Goal: Information Seeking & Learning: Check status

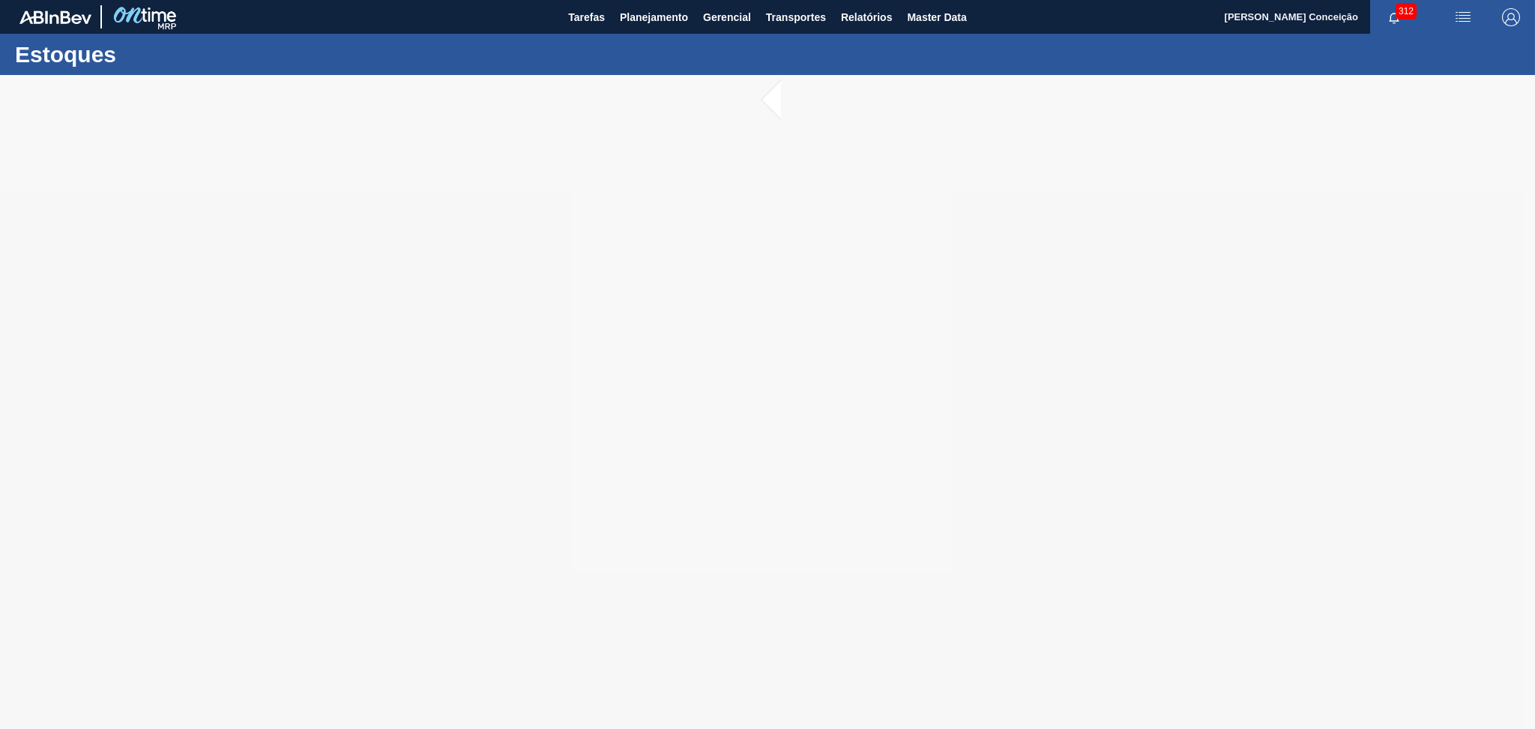
click at [460, 472] on div at bounding box center [767, 402] width 1535 height 654
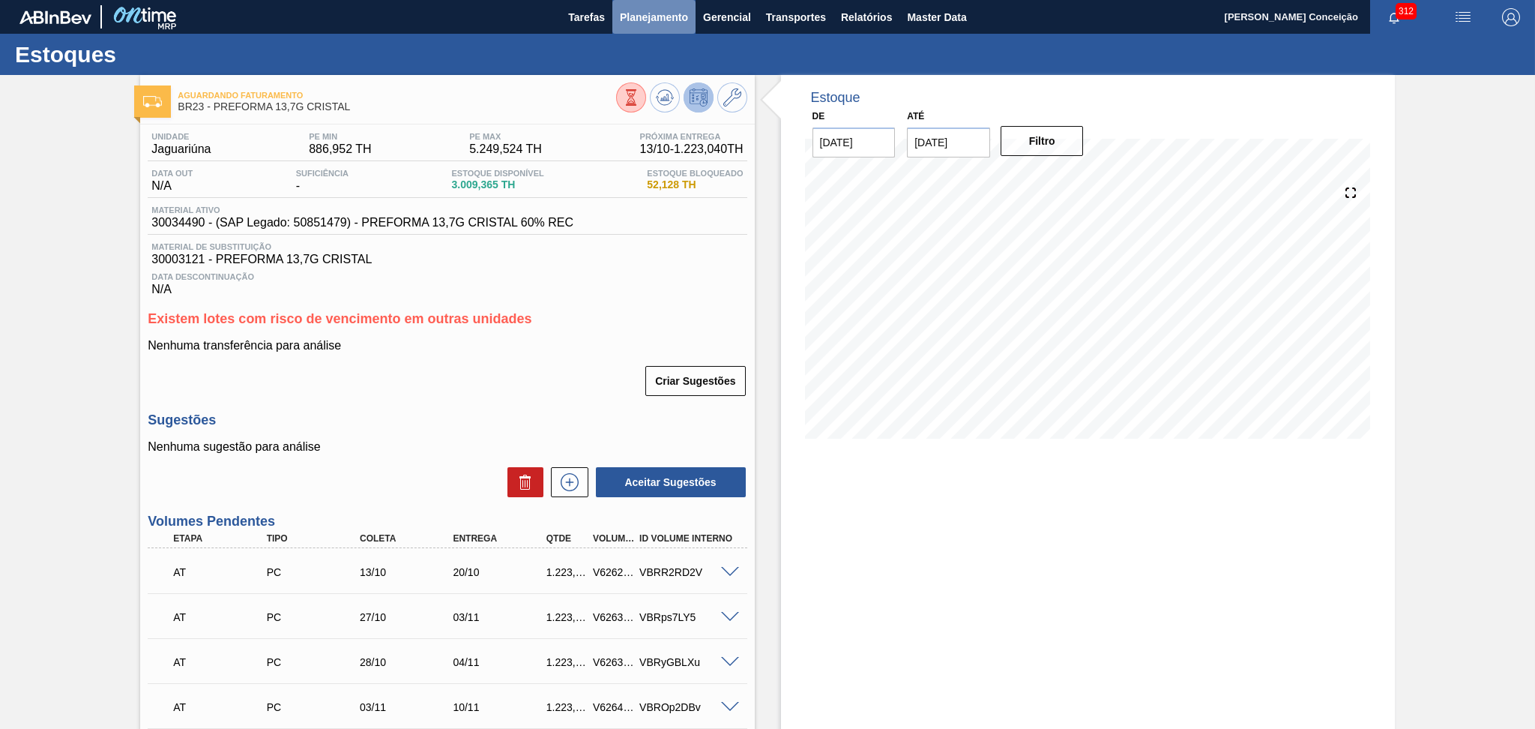
click at [630, 28] on button "Planejamento" at bounding box center [653, 17] width 83 height 34
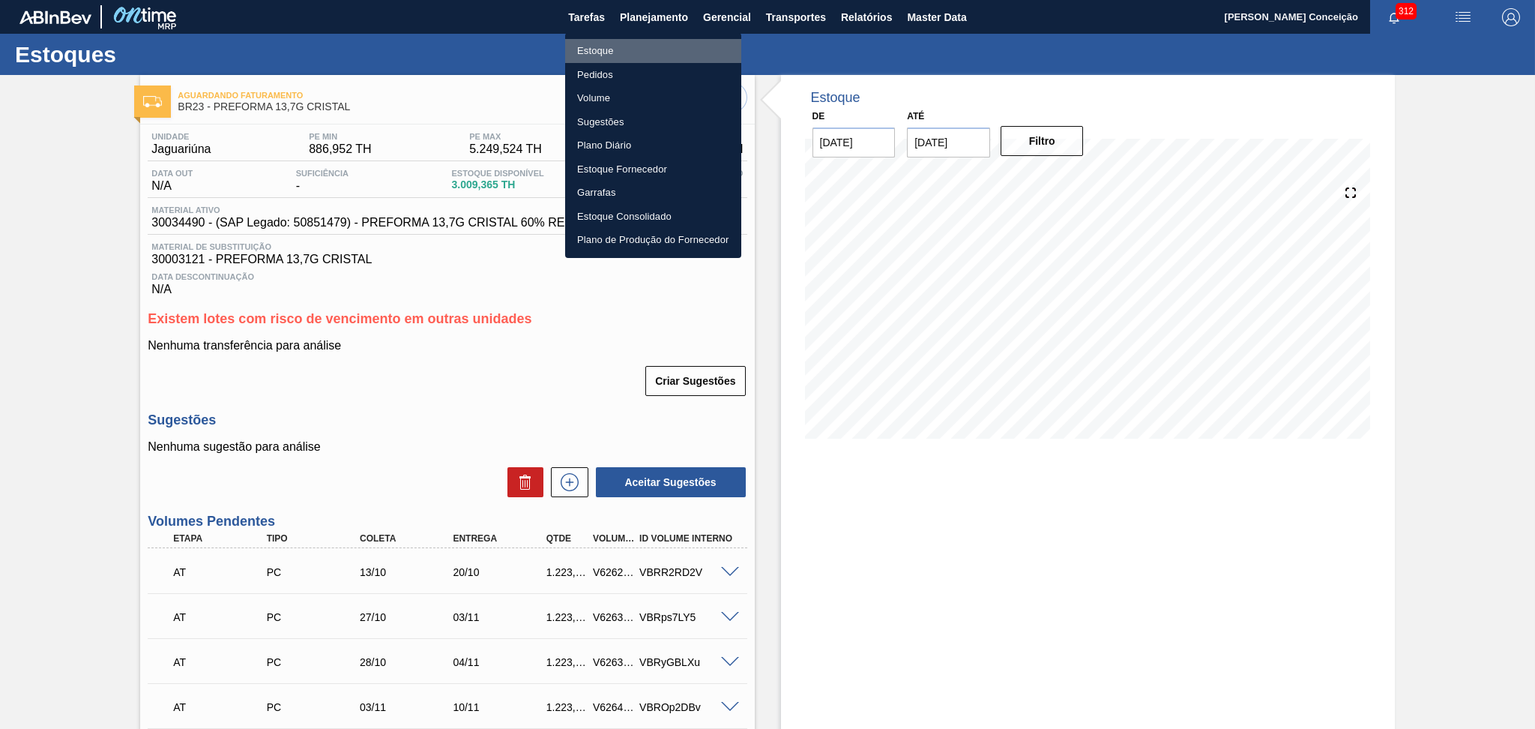
click at [609, 43] on li "Estoque" at bounding box center [653, 51] width 176 height 24
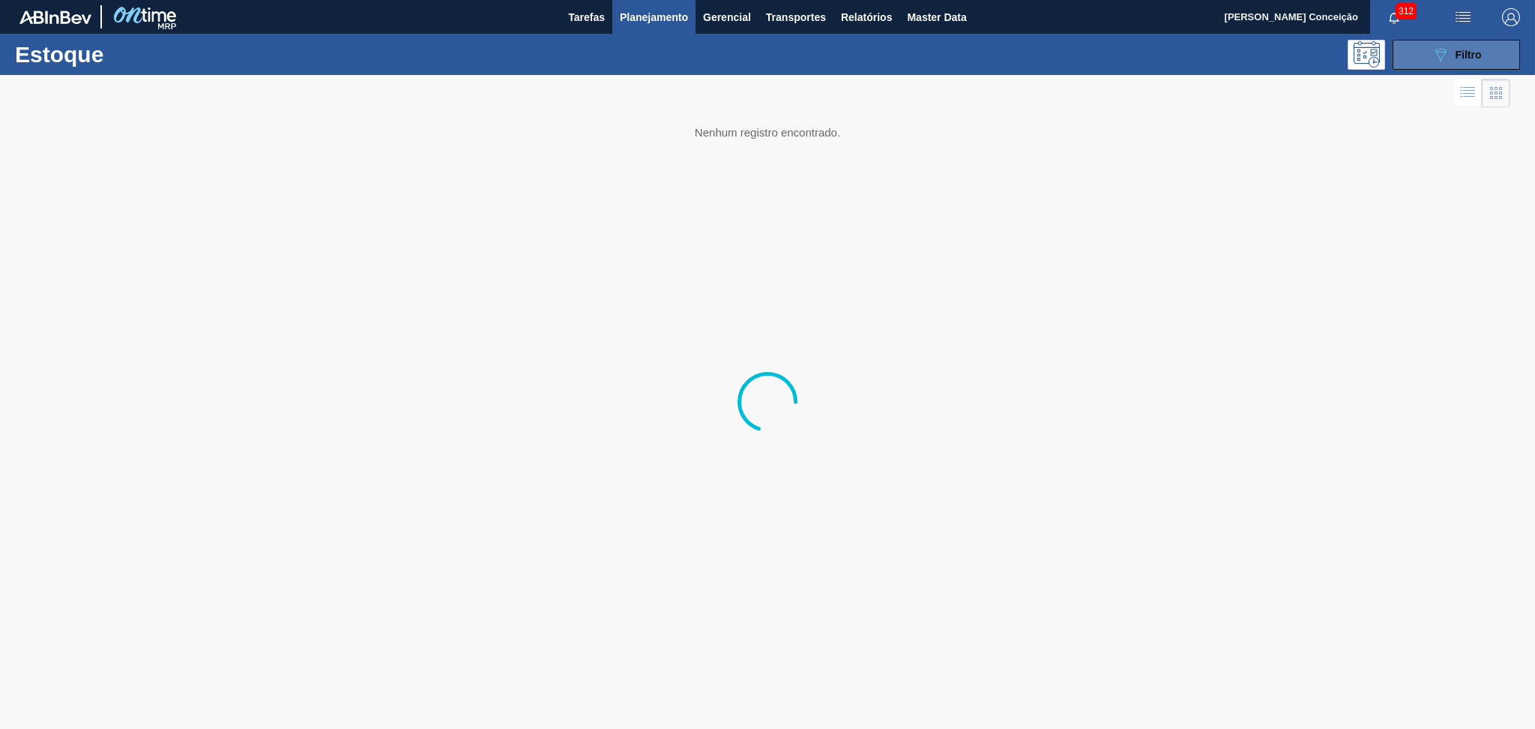
click at [1492, 43] on button "089F7B8B-B2A5-4AFE-B5C0-19BA573D28AC Filtro" at bounding box center [1456, 55] width 127 height 30
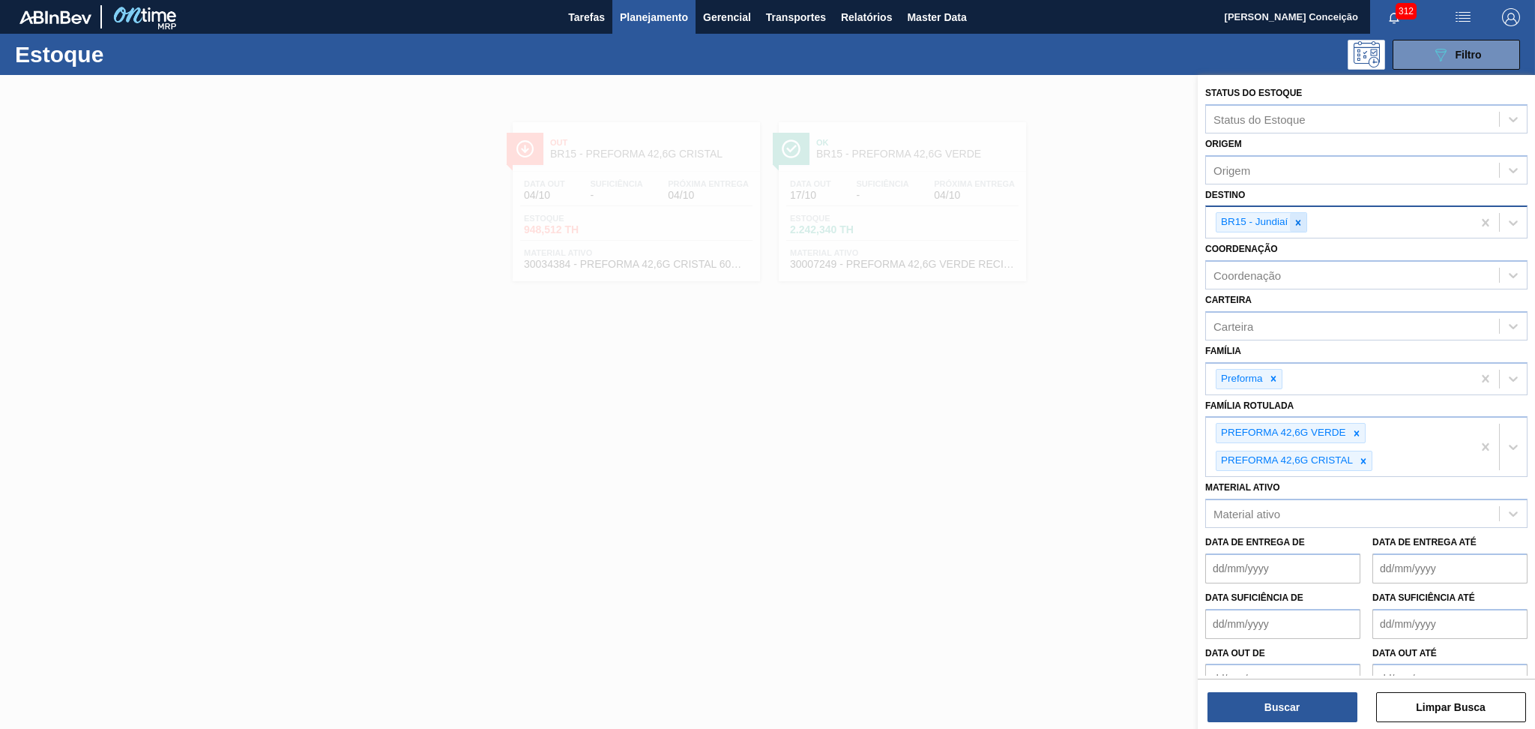
click at [1296, 226] on div at bounding box center [1298, 222] width 16 height 19
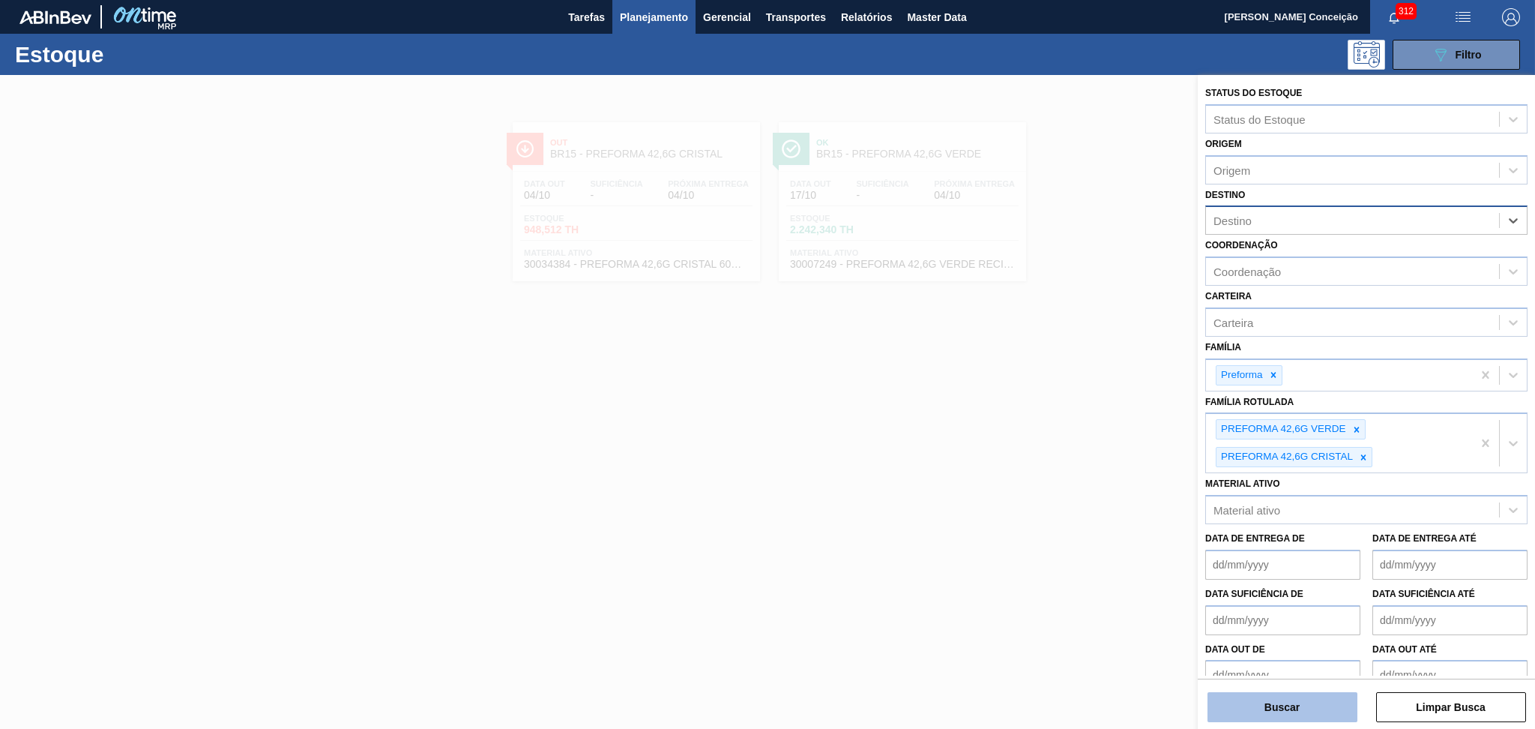
click at [1303, 702] on button "Buscar" at bounding box center [1282, 707] width 150 height 30
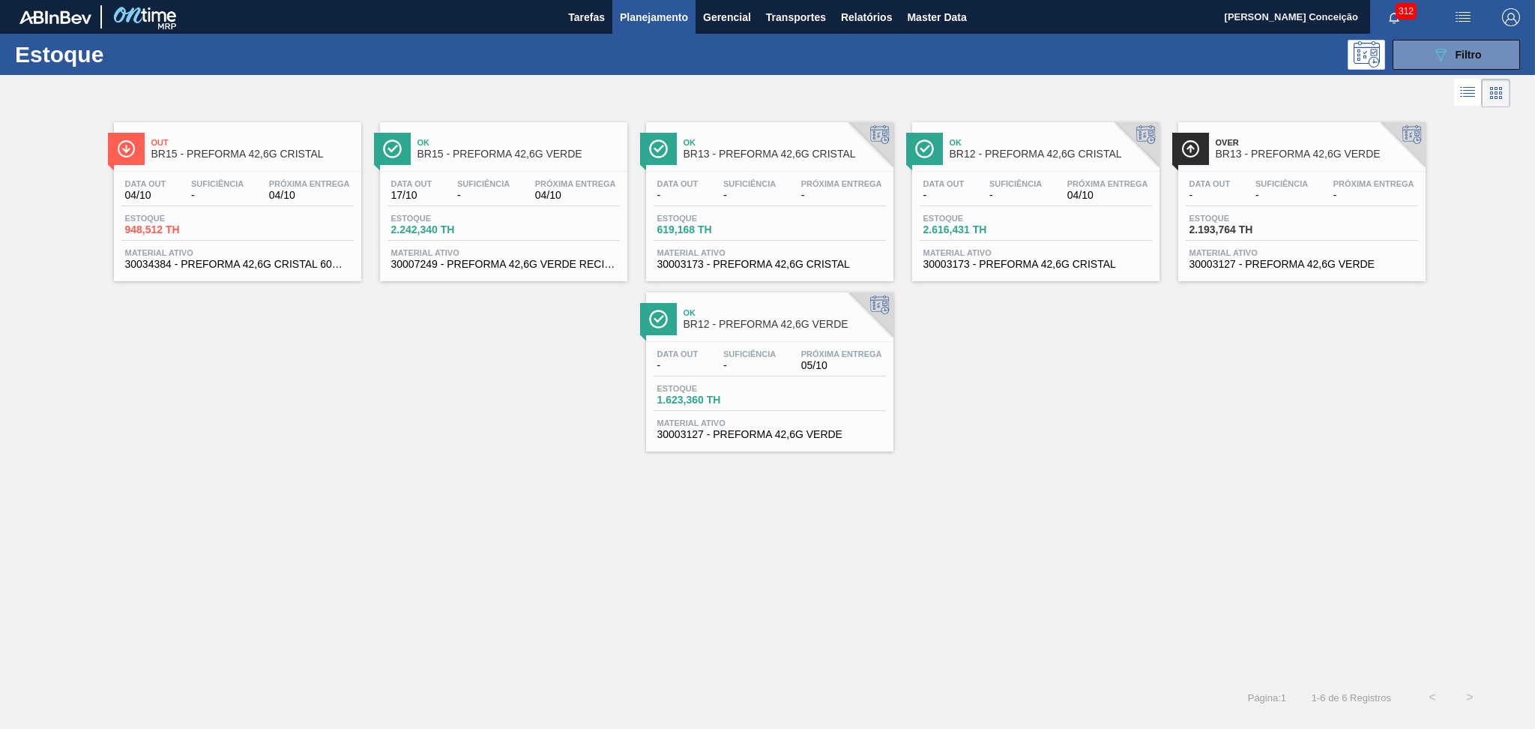
click at [358, 352] on div "Out BR15 - PREFORMA 42,6G CRISTAL Data out 04/10 Suficiência - Próxima Entrega …" at bounding box center [767, 281] width 1535 height 340
click at [1281, 248] on span "Material ativo" at bounding box center [1301, 252] width 225 height 9
click at [1013, 253] on span "Material ativo" at bounding box center [1035, 252] width 225 height 9
click at [776, 369] on div "Suficiência -" at bounding box center [750, 360] width 60 height 22
click at [1465, 58] on span "Filtro" at bounding box center [1469, 55] width 26 height 12
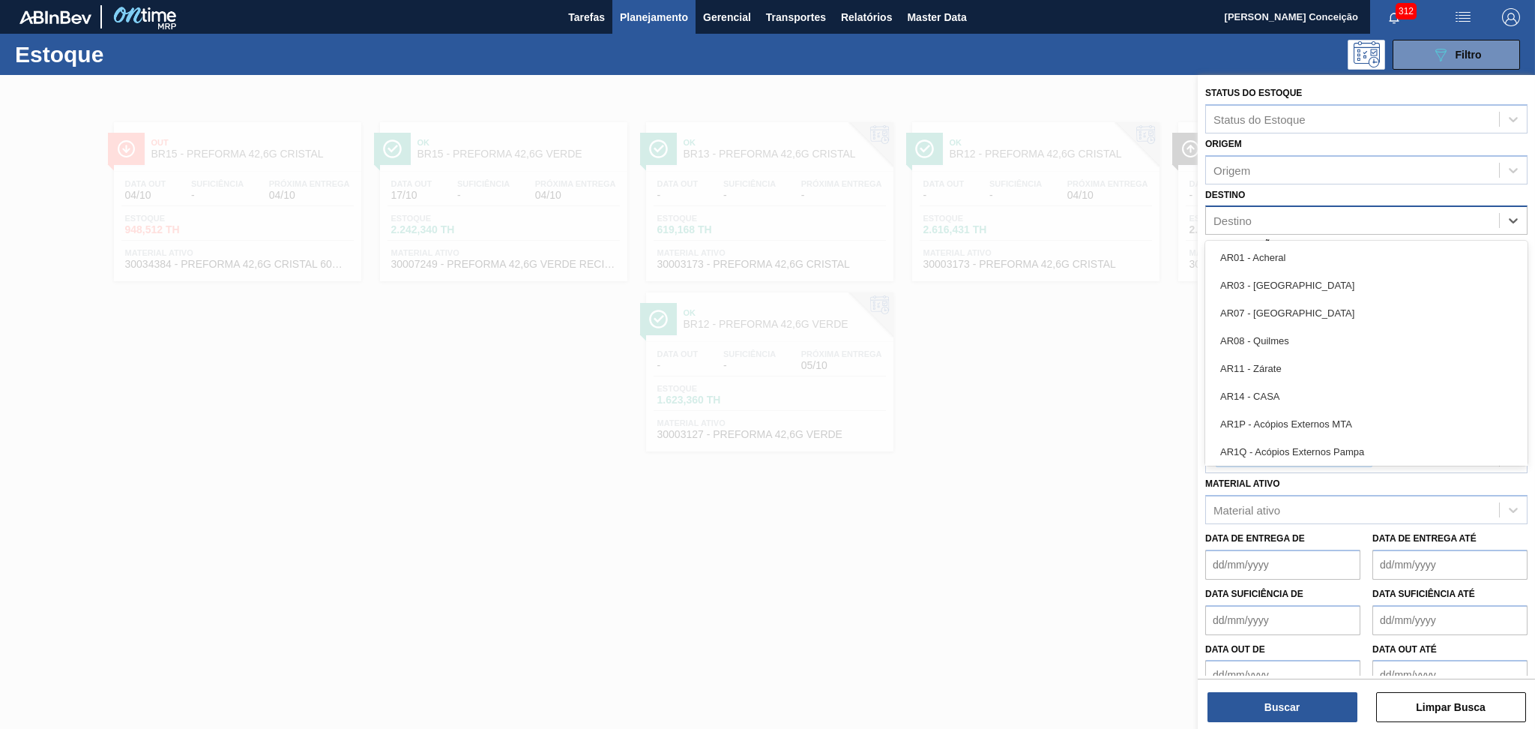
click at [1240, 218] on div "Destino" at bounding box center [1232, 220] width 38 height 13
type input "br04"
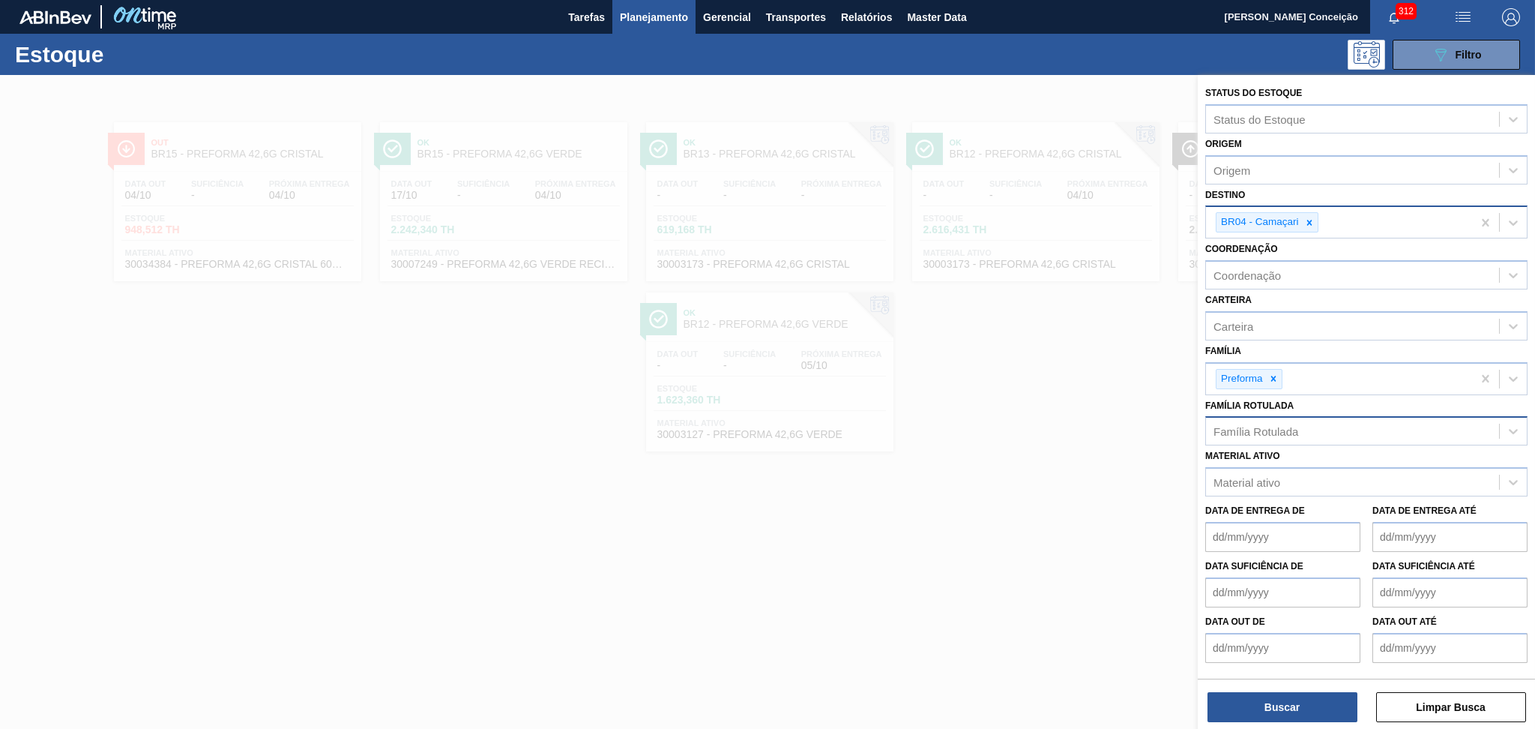
click at [1291, 445] on div "Material ativo Material ativo" at bounding box center [1366, 470] width 322 height 51
drag, startPoint x: 1263, startPoint y: 433, endPoint x: 1070, endPoint y: 449, distance: 194.0
click at [1262, 432] on div "Família Rotulada" at bounding box center [1255, 431] width 85 height 13
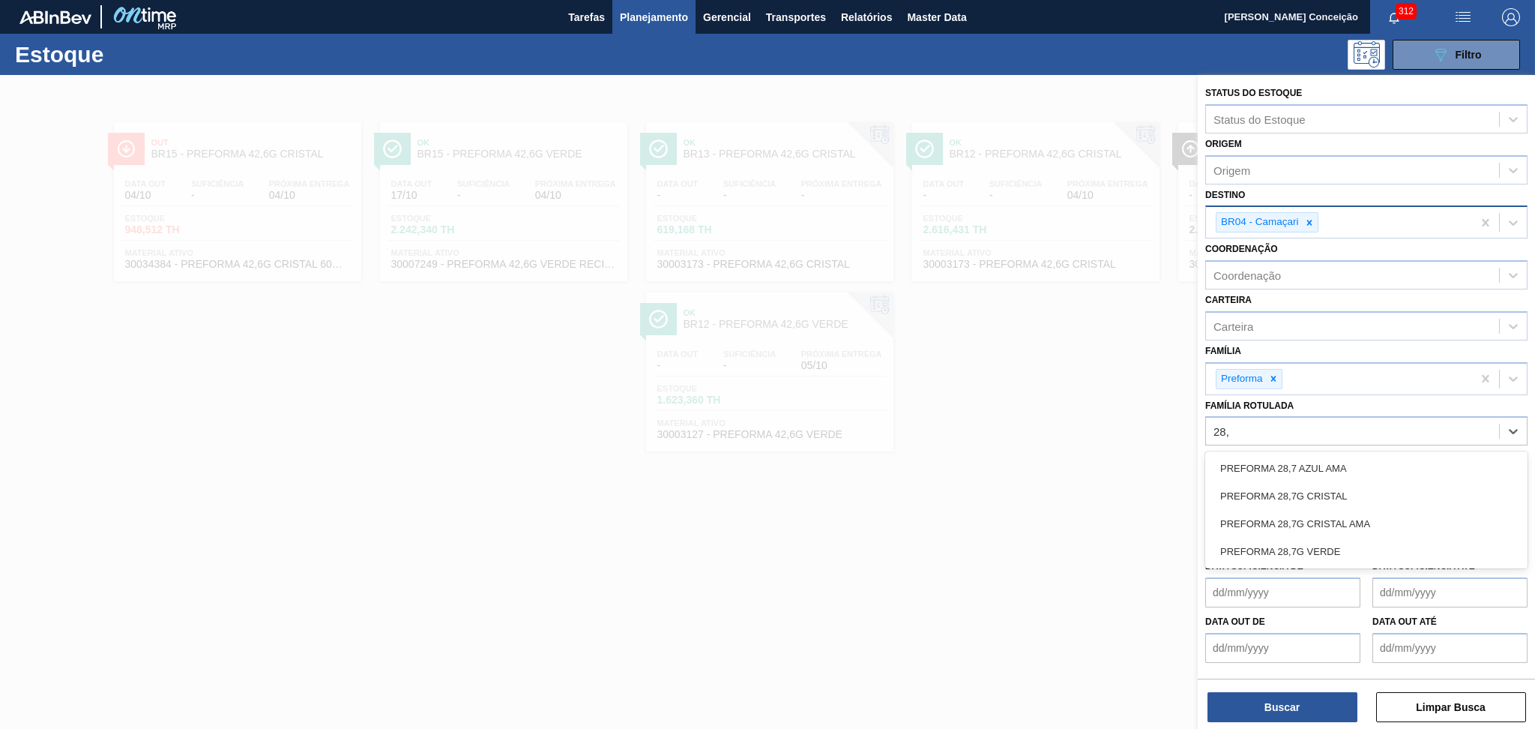
type Rotulada "28,7"
click at [1263, 485] on div "PREFORMA 28,7G CRISTAL" at bounding box center [1366, 496] width 322 height 28
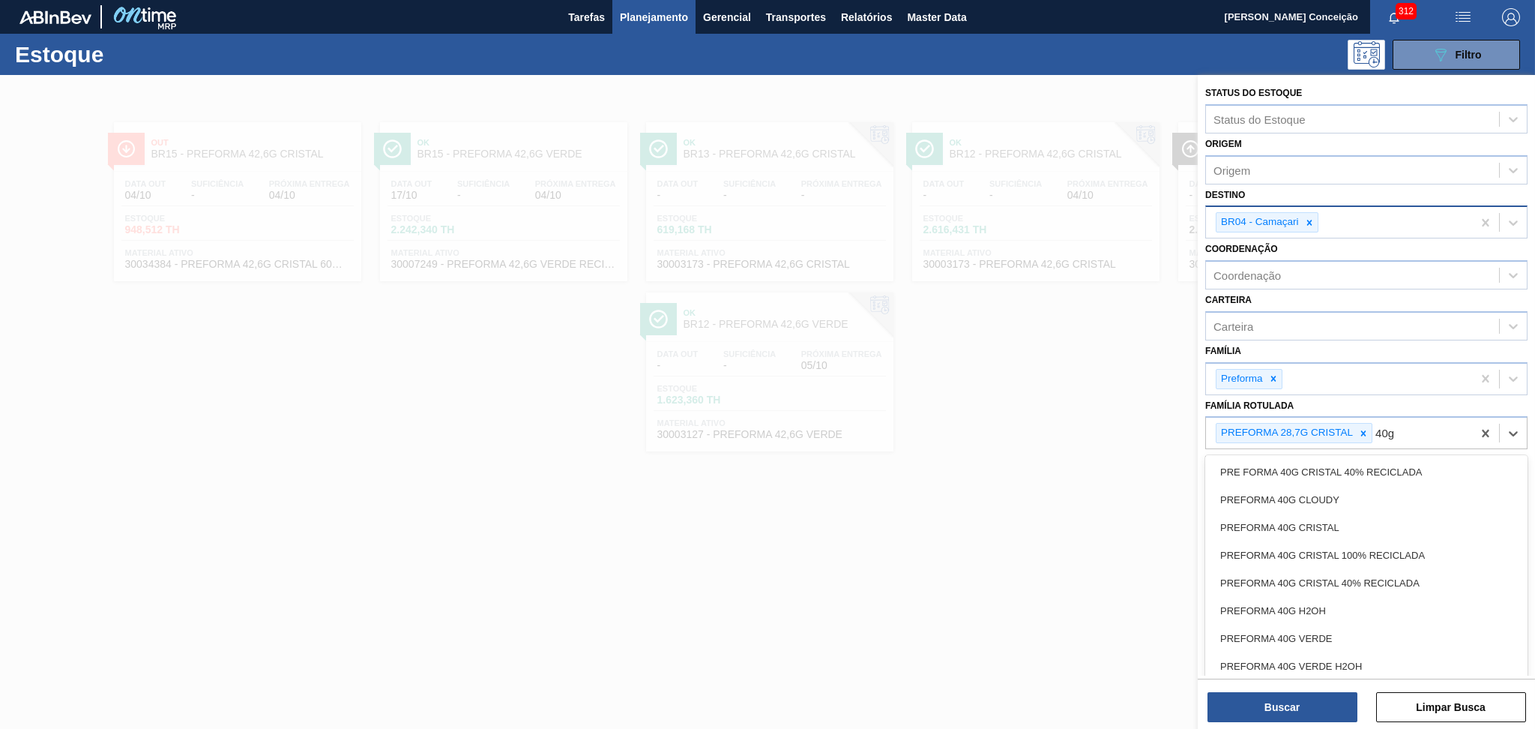
type Rotulada "40g c"
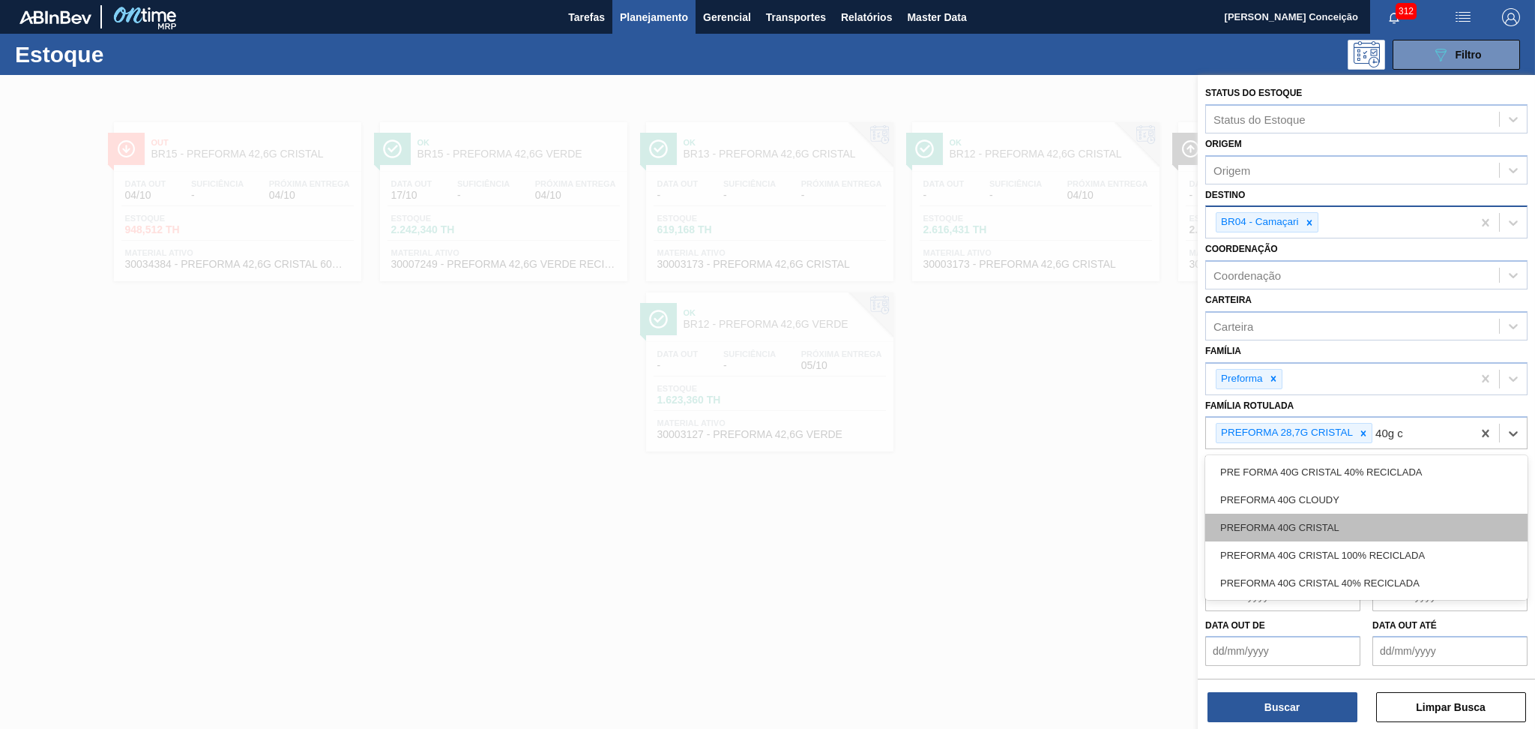
click at [1335, 532] on div "PREFORMA 40G CRISTAL" at bounding box center [1366, 527] width 322 height 28
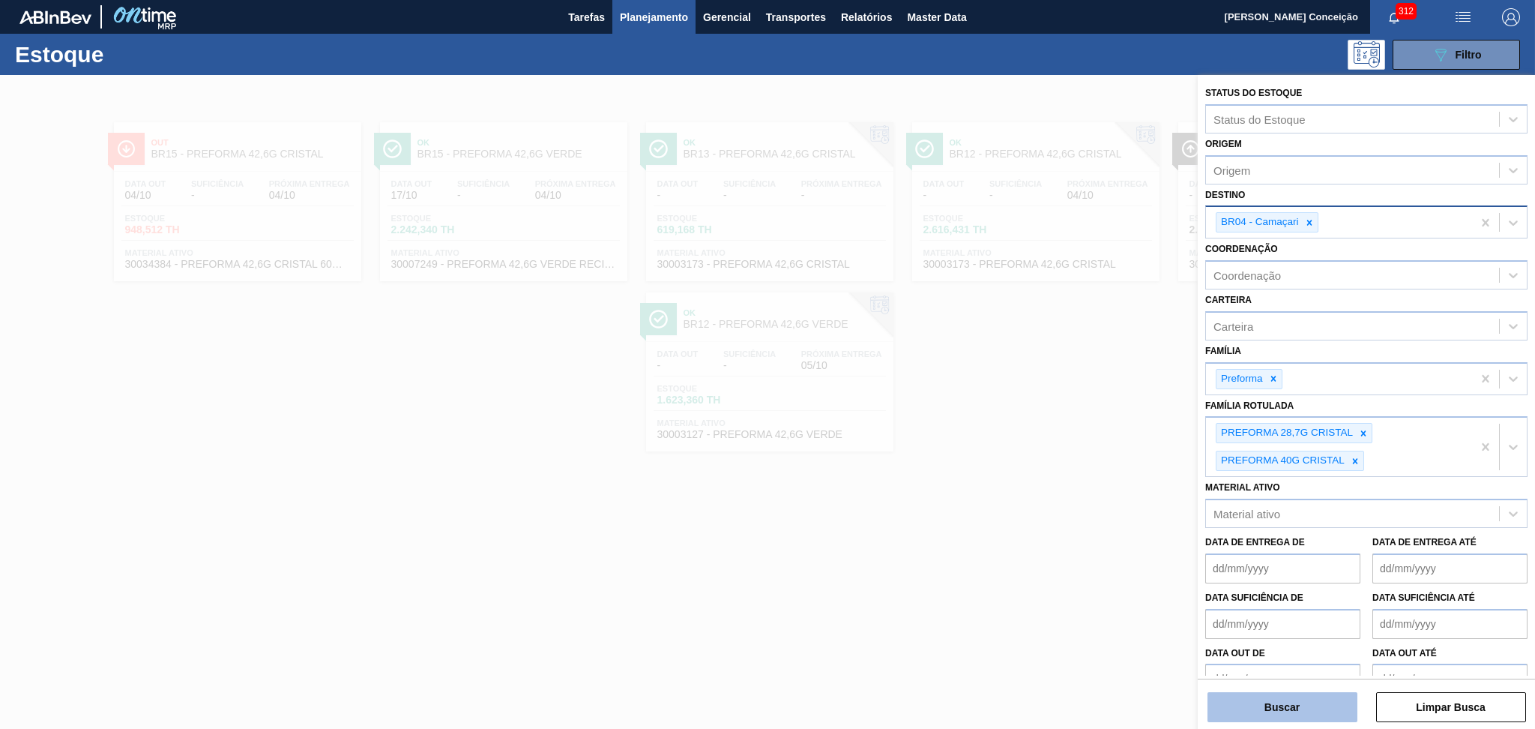
click at [1292, 713] on button "Buscar" at bounding box center [1282, 707] width 150 height 30
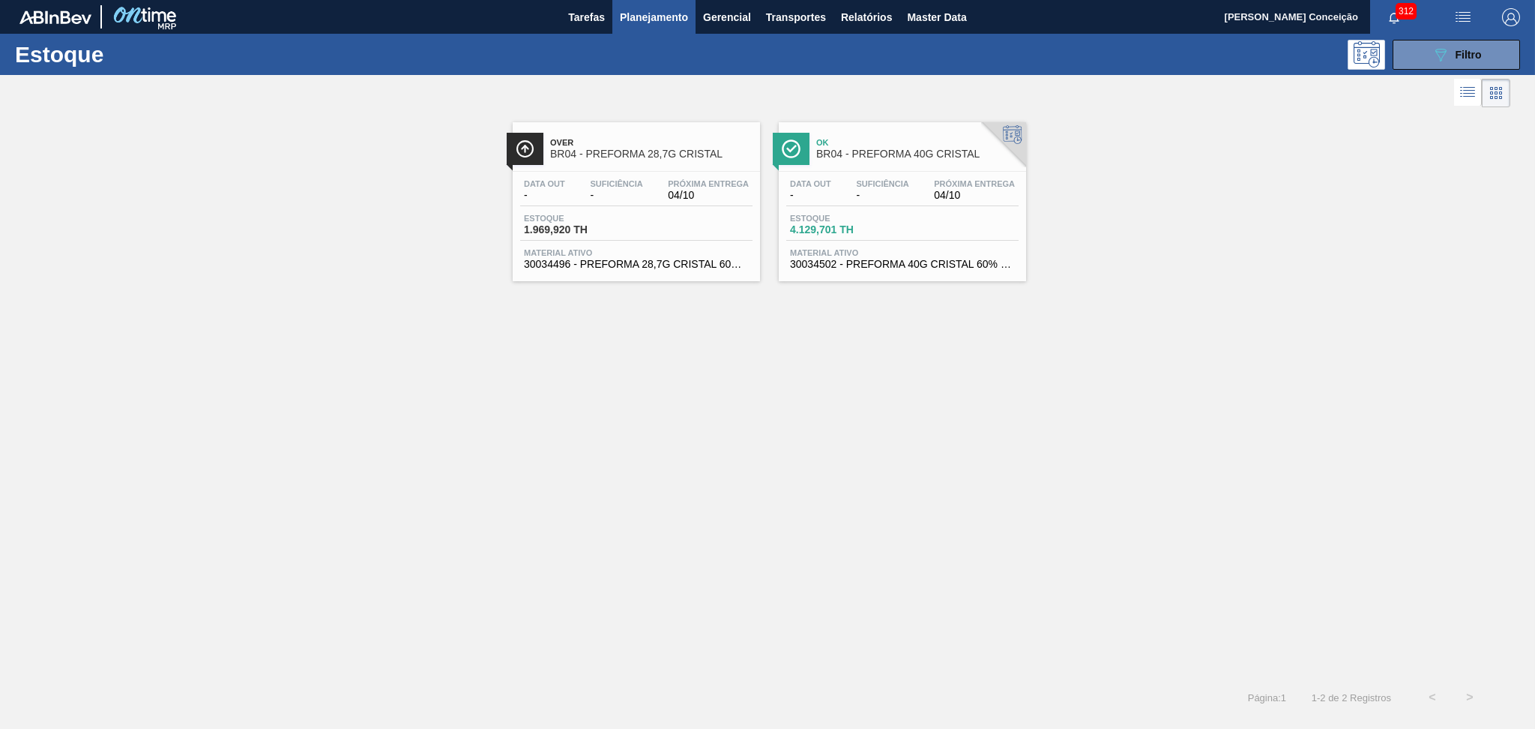
click at [637, 234] on div "Estoque 1.969,920 TH" at bounding box center [636, 227] width 232 height 27
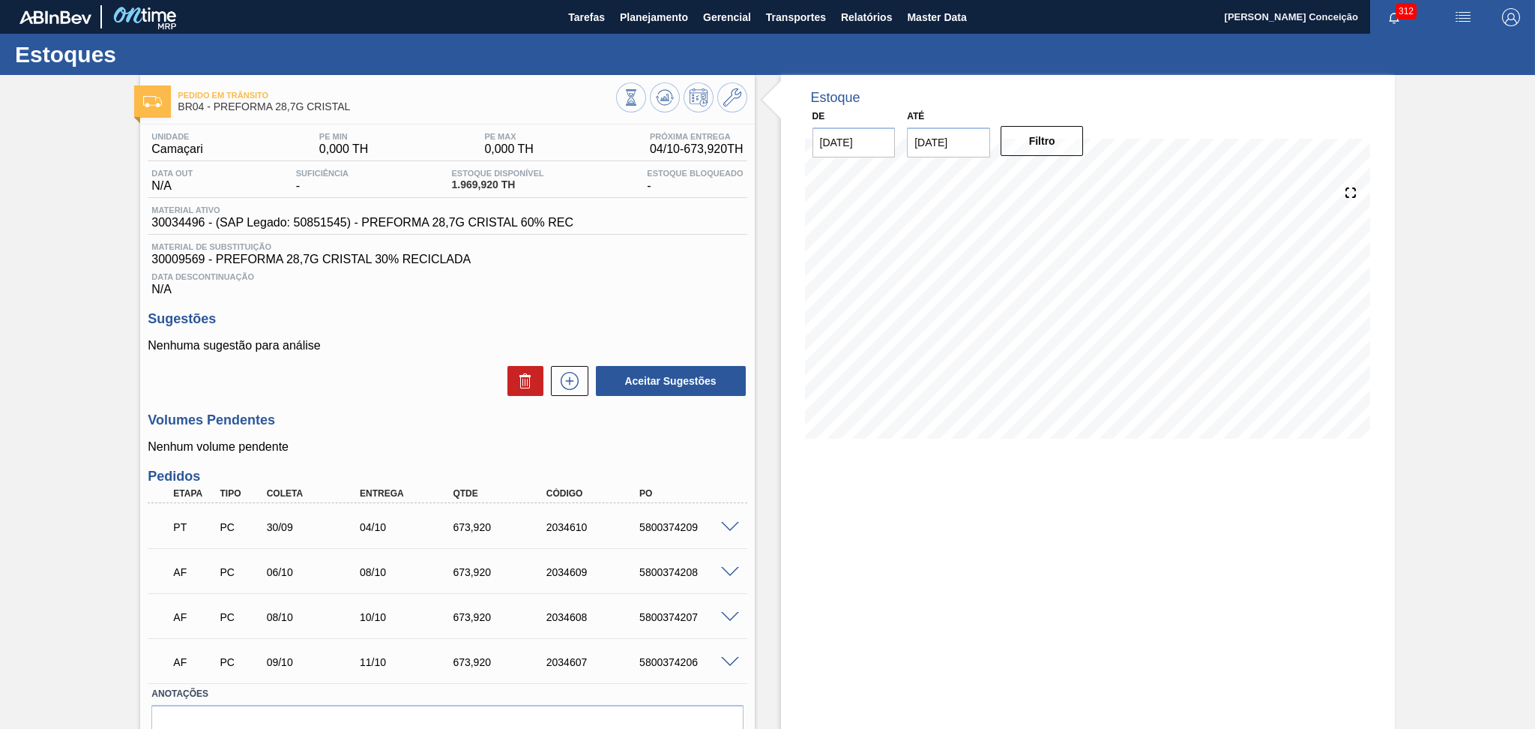
click at [354, 361] on div "Nenhuma sugestão para análise Aceitar Sugestões" at bounding box center [447, 368] width 599 height 58
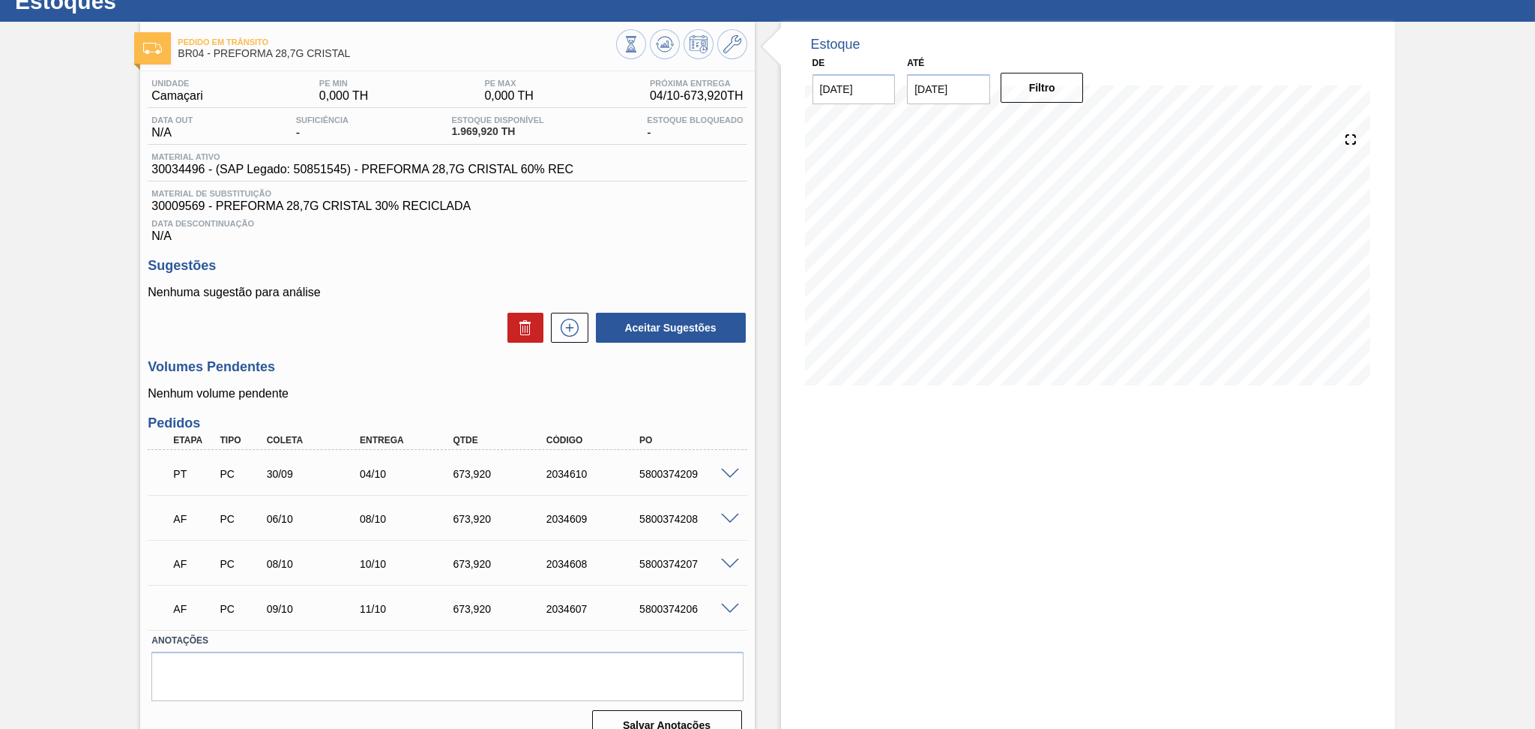
scroll to position [76, 0]
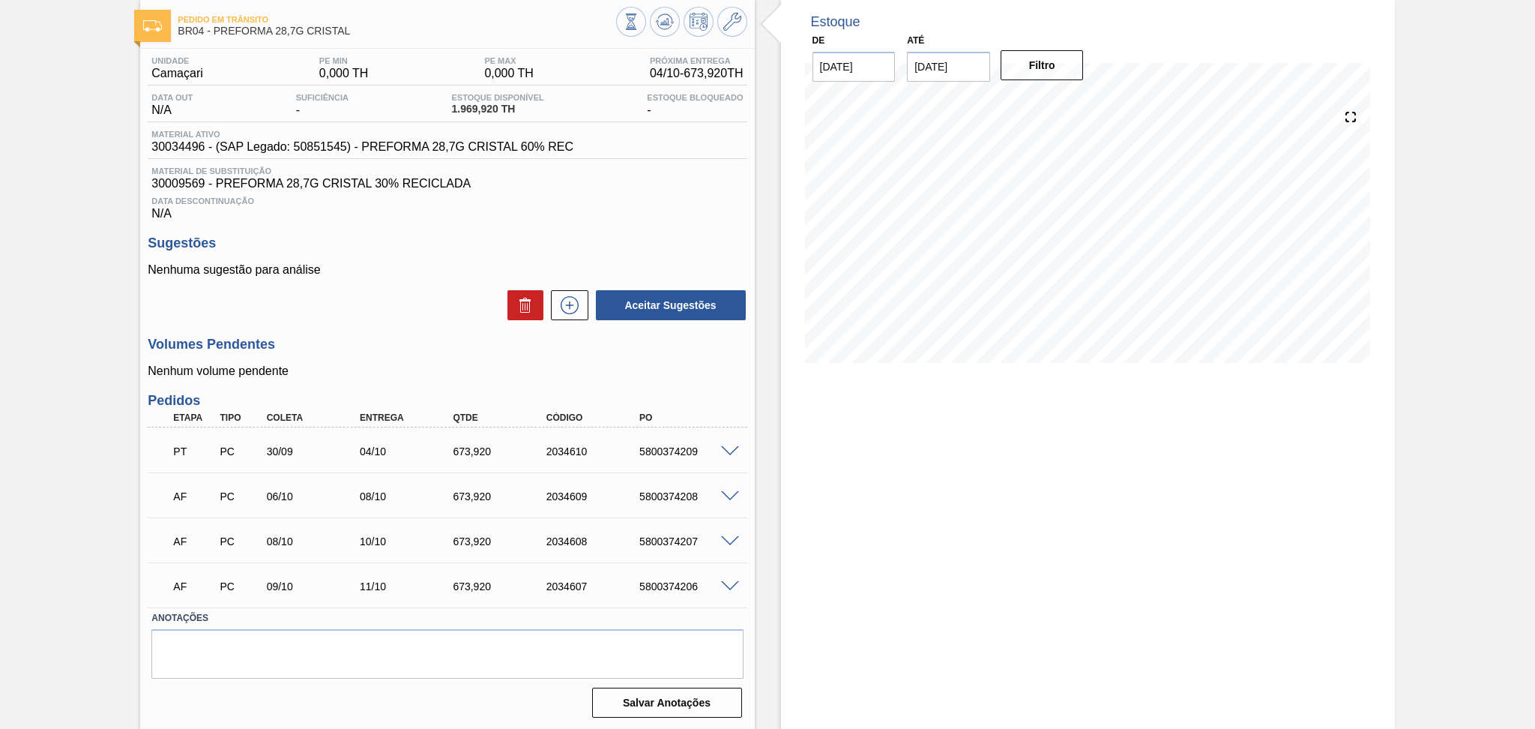
click at [330, 354] on div "Volumes Pendentes Nenhum volume pendente" at bounding box center [447, 357] width 599 height 41
click at [387, 330] on div "Unidade Camaçari PE MIN 0,000 TH PE MAX 0,000 TH Próxima Entrega 04/10 - 673,92…" at bounding box center [447, 386] width 614 height 674
click at [196, 141] on span "30034496 - (SAP Legado: 50851545) - PREFORMA 28,7G CRISTAL 60% REC" at bounding box center [362, 146] width 422 height 13
click at [417, 337] on h3 "Volumes Pendentes" at bounding box center [447, 345] width 599 height 16
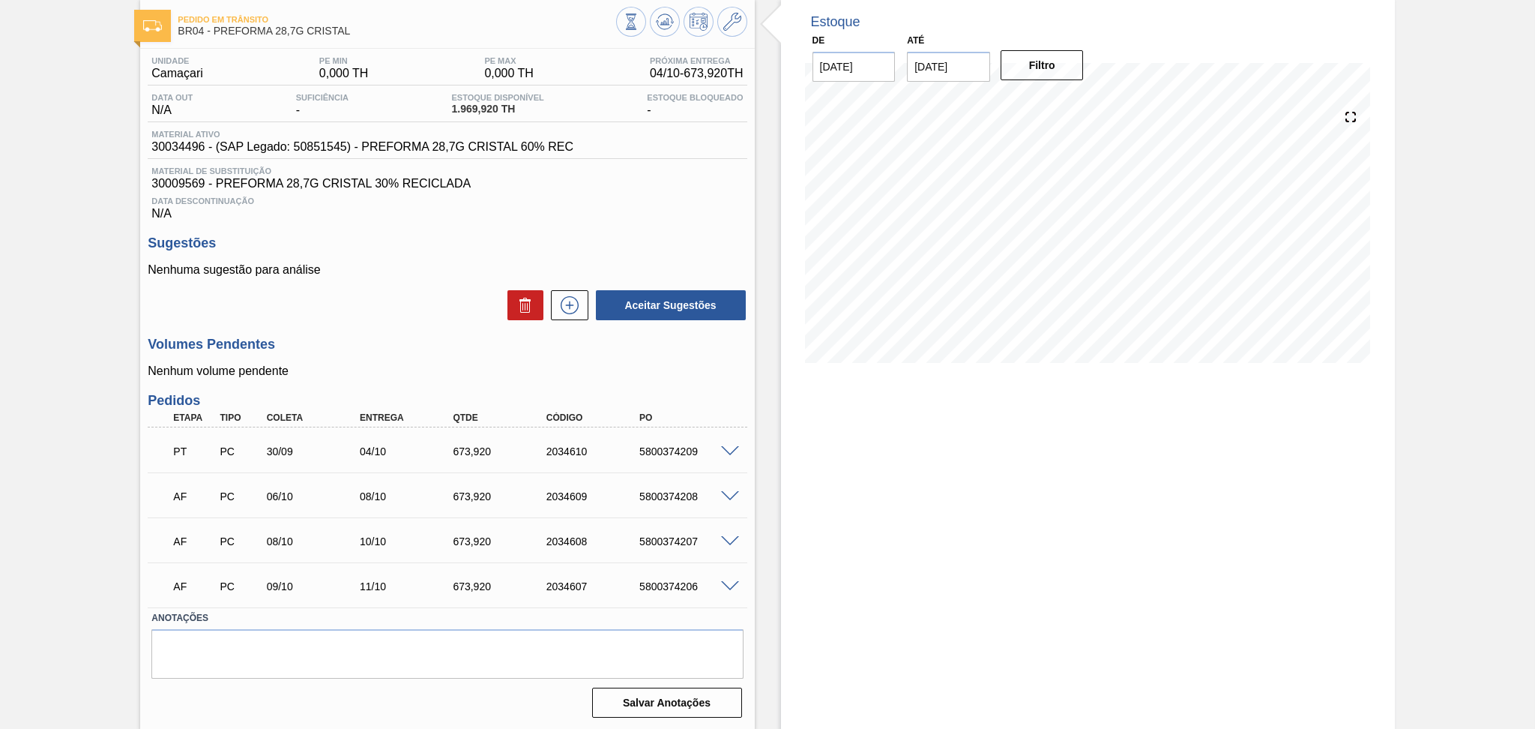
click at [188, 144] on span "30034496 - (SAP Legado: 50851545) - PREFORMA 28,7G CRISTAL 60% REC" at bounding box center [362, 146] width 422 height 13
copy span "30034496"
click at [469, 461] on div "PT PC 30/09 04/10 673,920 2034610 5800374209" at bounding box center [442, 450] width 559 height 30
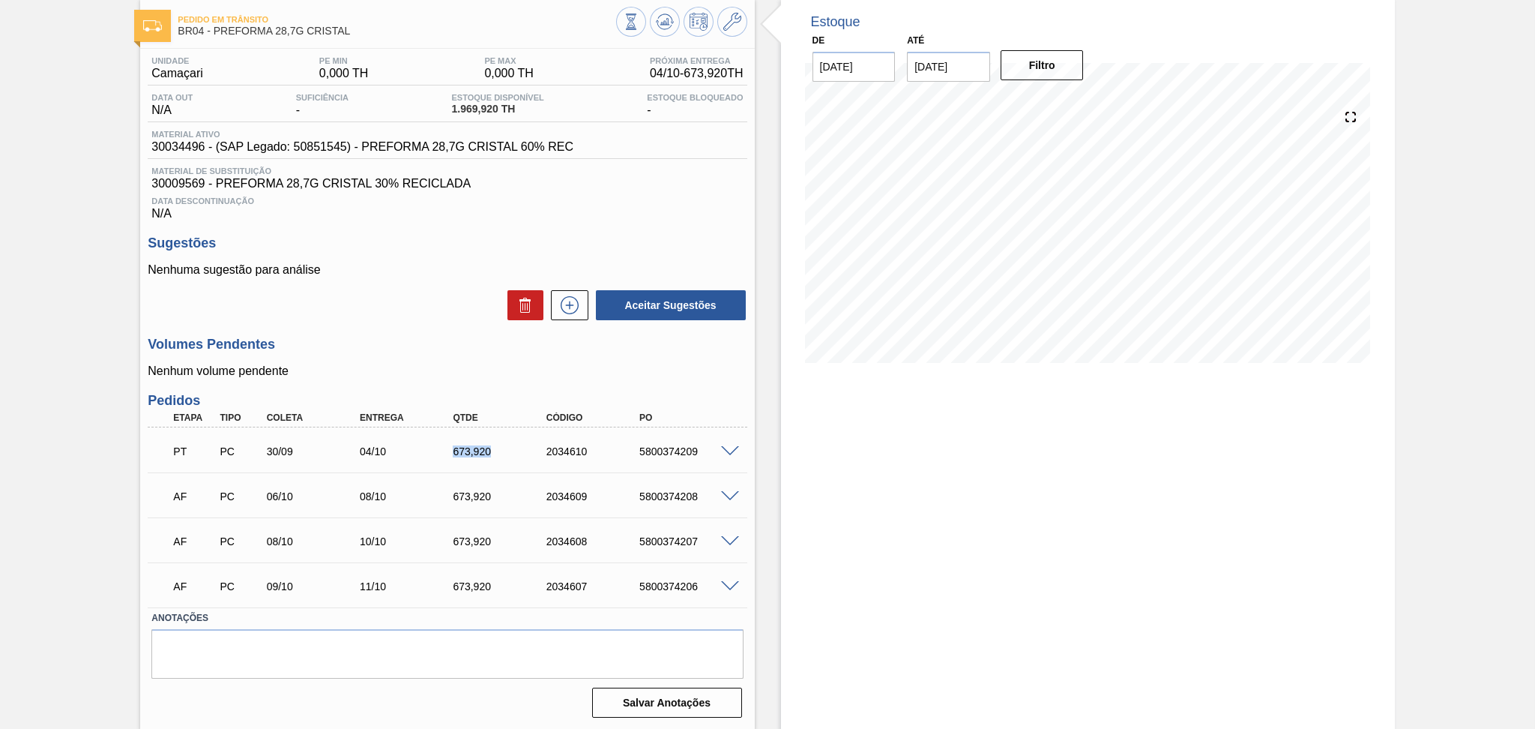
copy div "673,920"
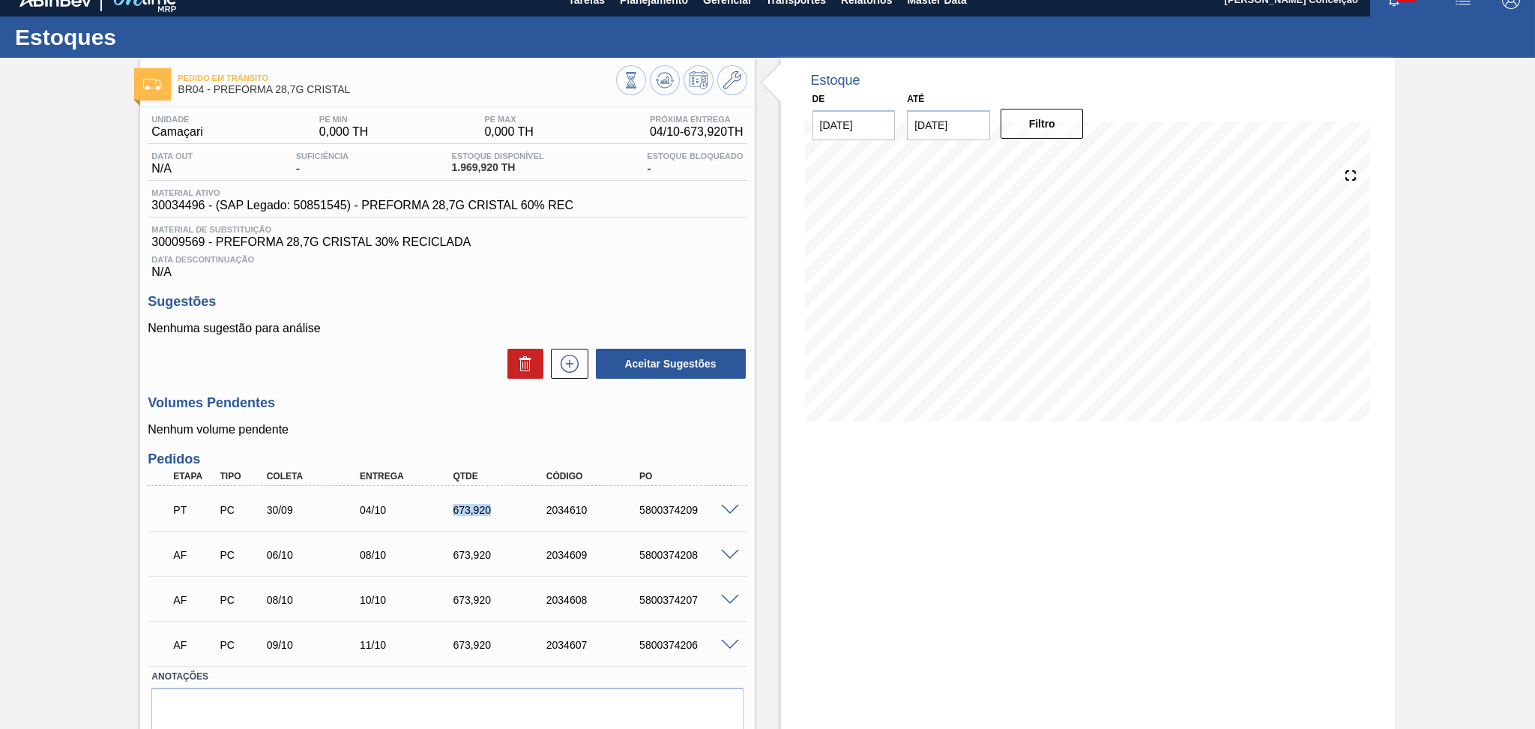
scroll to position [0, 0]
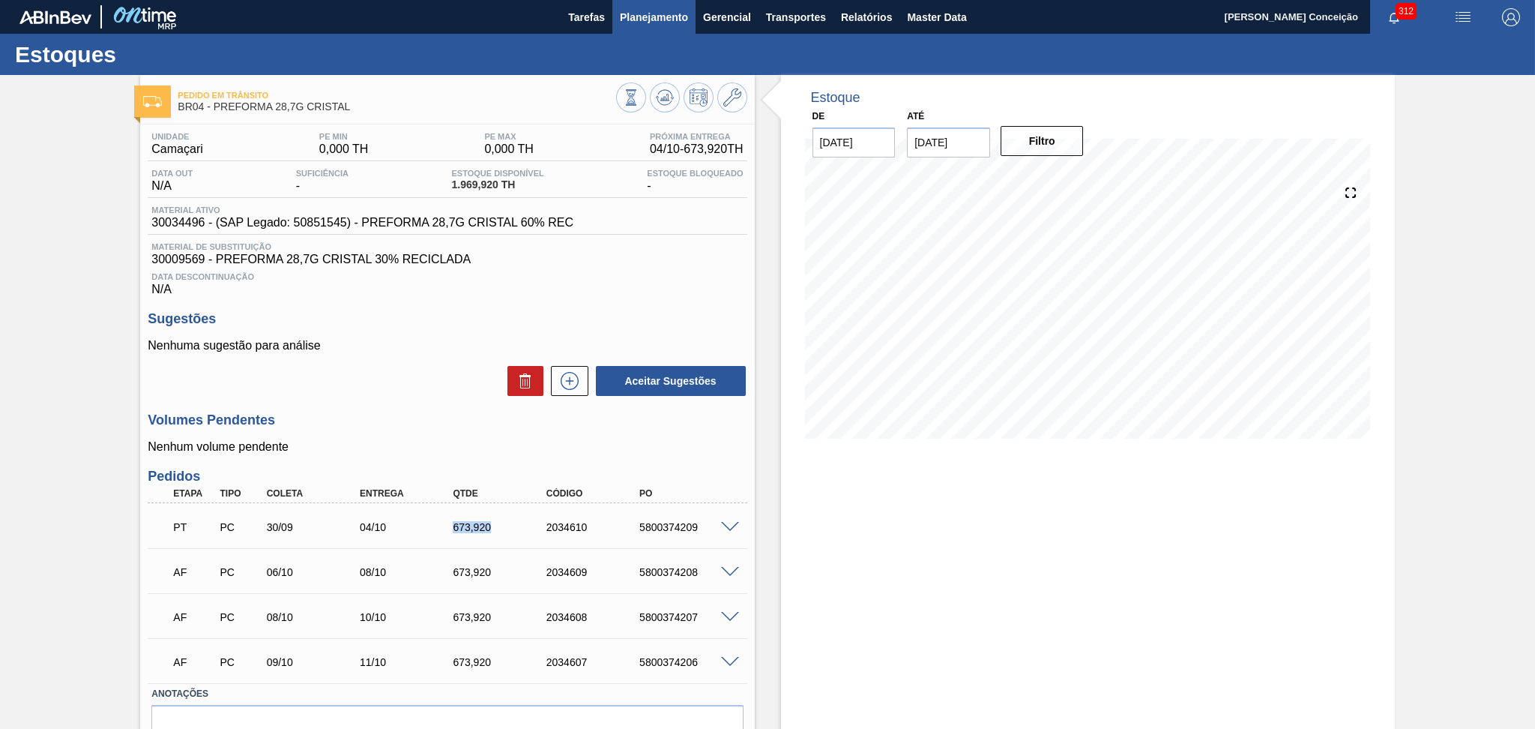
click at [638, 26] on button "Planejamento" at bounding box center [653, 17] width 83 height 34
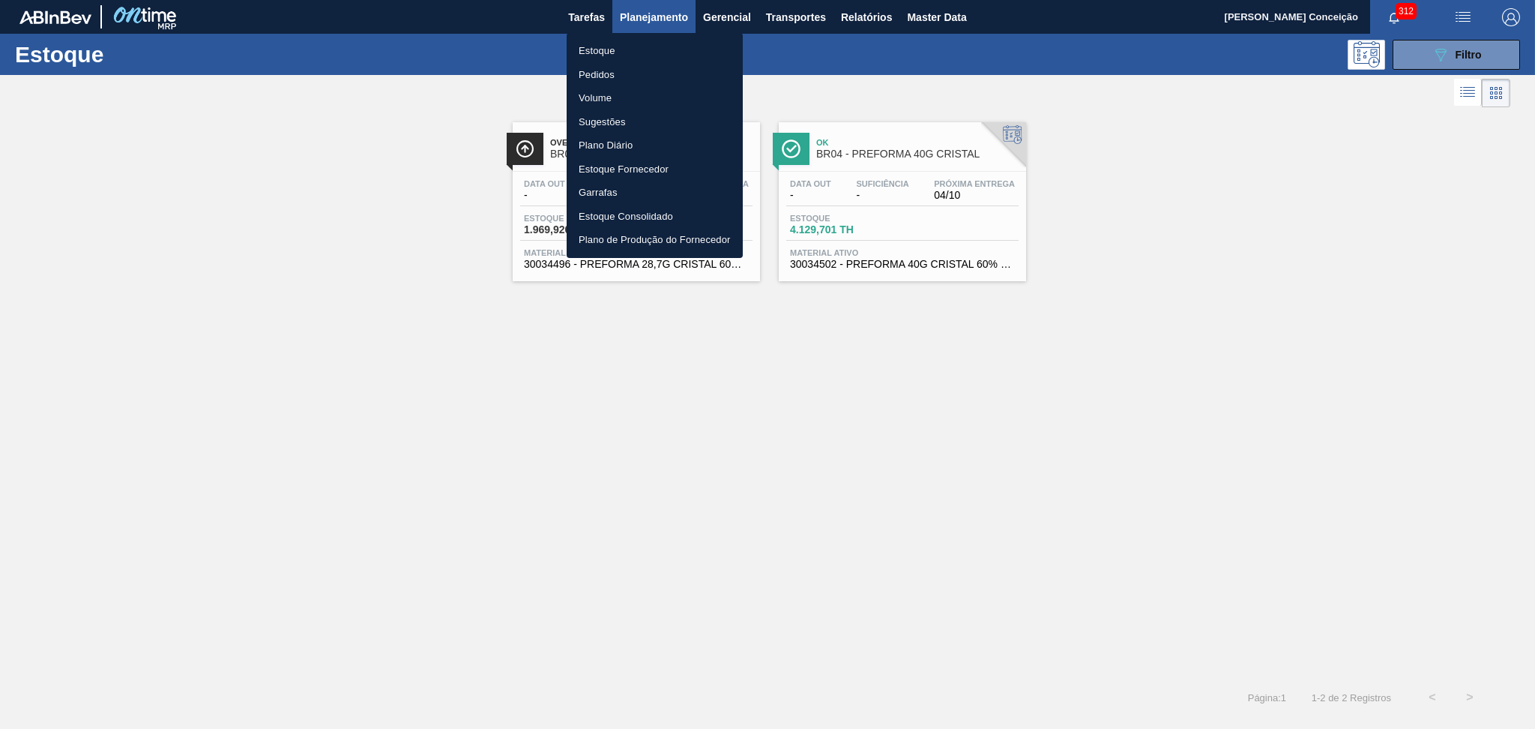
click at [875, 396] on div at bounding box center [767, 364] width 1535 height 729
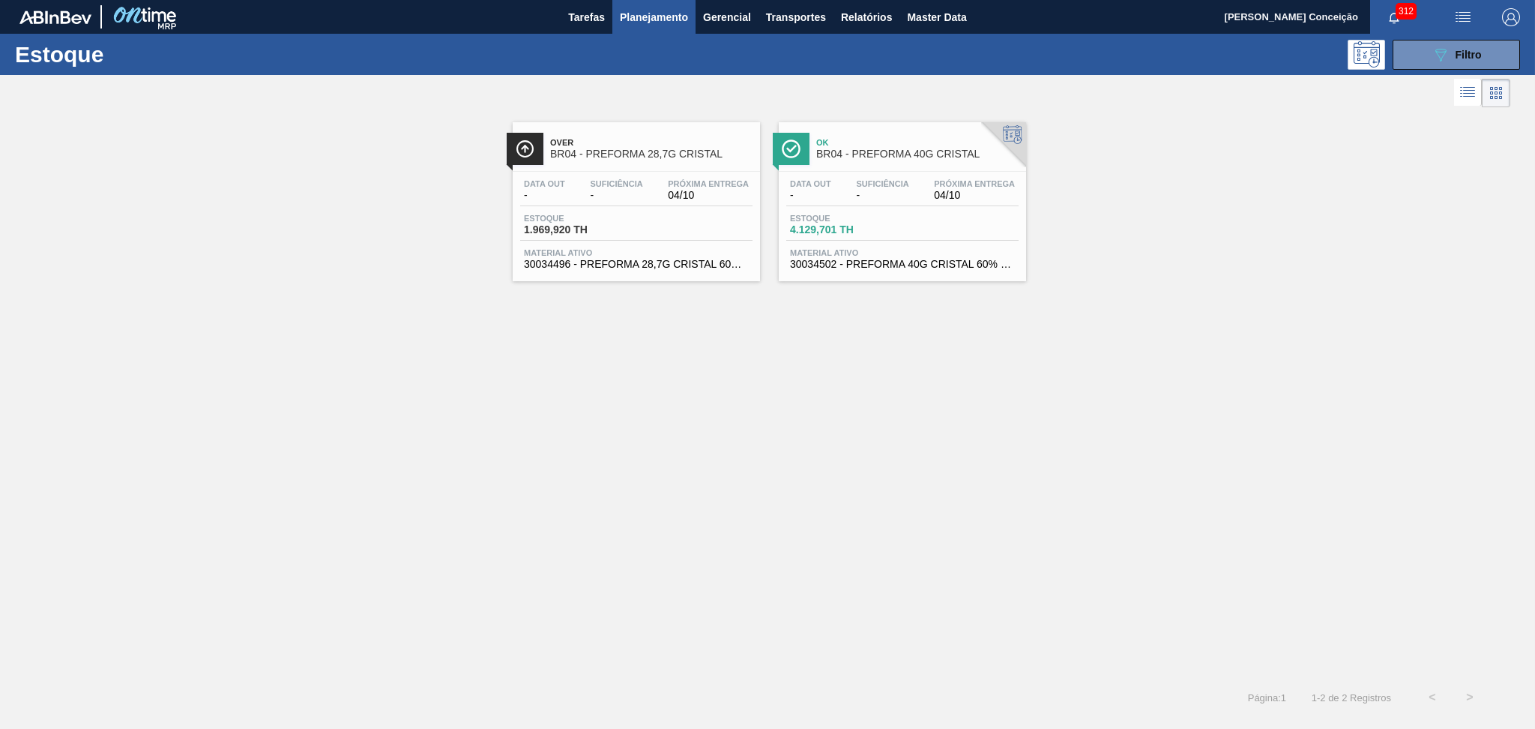
click at [917, 243] on div "Data out - Suficiência - Próxima Entrega 04/10 Estoque 4.129,701 TH Material at…" at bounding box center [902, 223] width 247 height 102
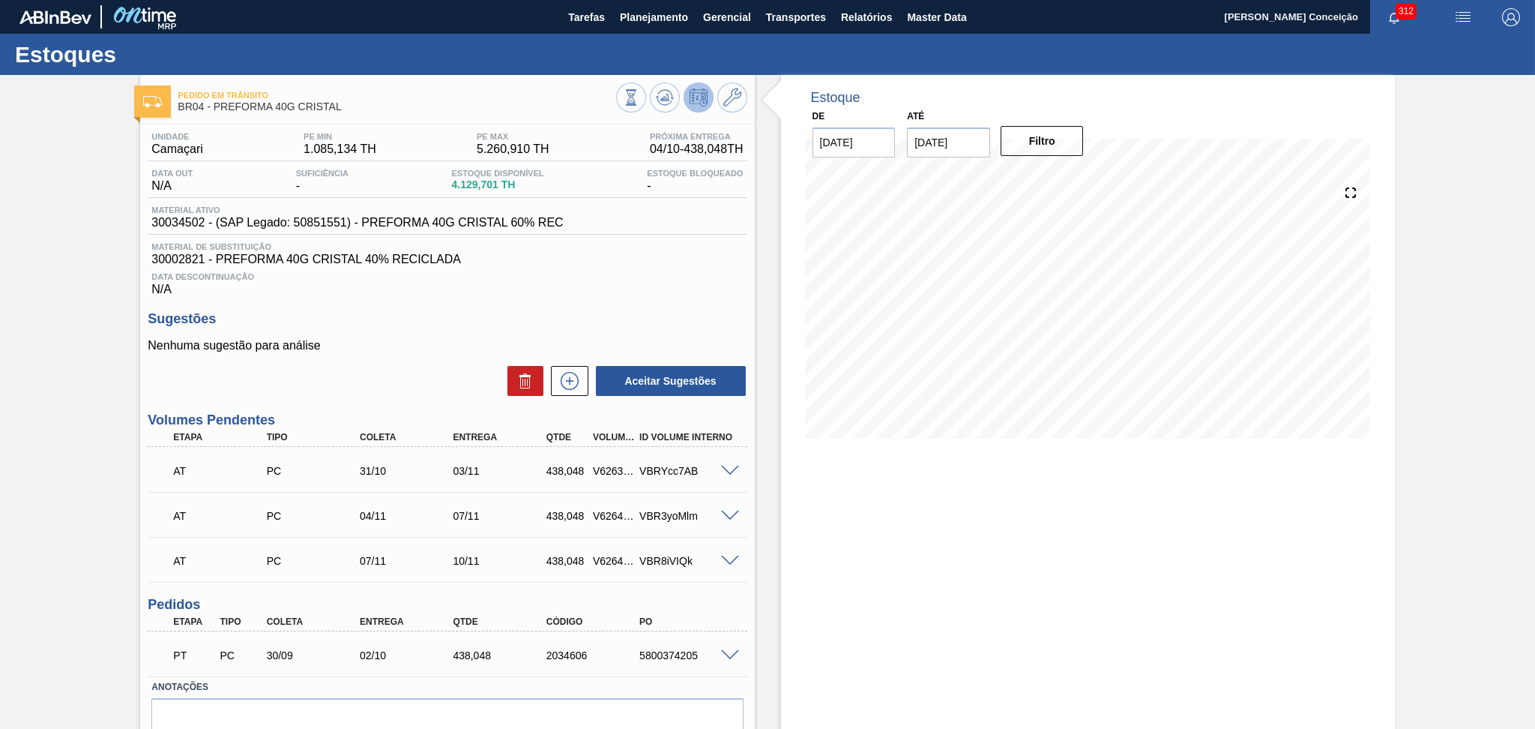
click at [170, 226] on span "30034502 - (SAP Legado: 50851551) - PREFORMA 40G CRISTAL 60% REC" at bounding box center [356, 222] width 411 height 13
copy span "30034502"
click at [480, 650] on div "438,048" at bounding box center [501, 655] width 105 height 12
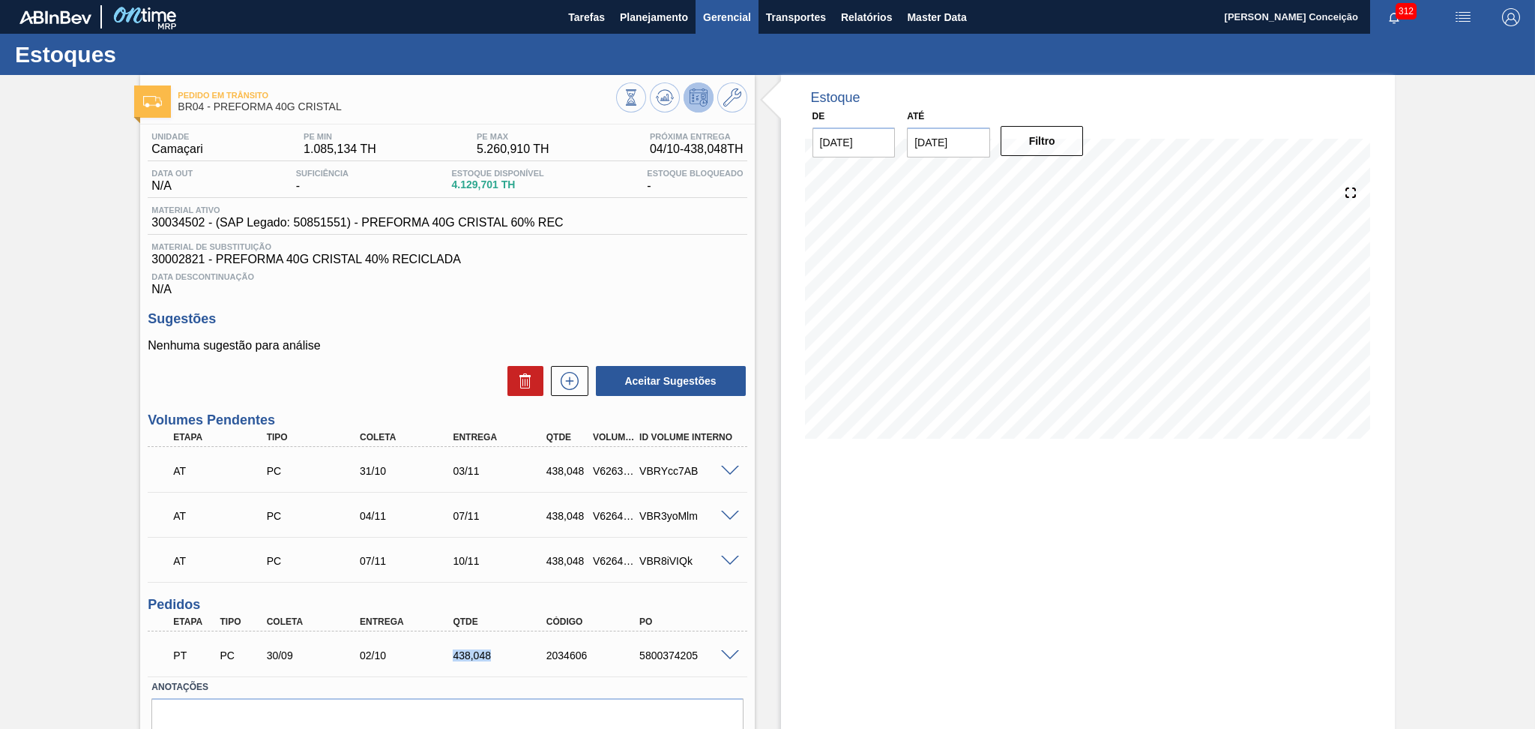
copy div "438,048"
click at [169, 219] on span "30034502 - (SAP Legado: 50851551) - PREFORMA 40G CRISTAL 60% REC" at bounding box center [356, 222] width 411 height 13
copy span "30034502"
click at [525, 319] on h3 "Sugestões" at bounding box center [447, 319] width 599 height 16
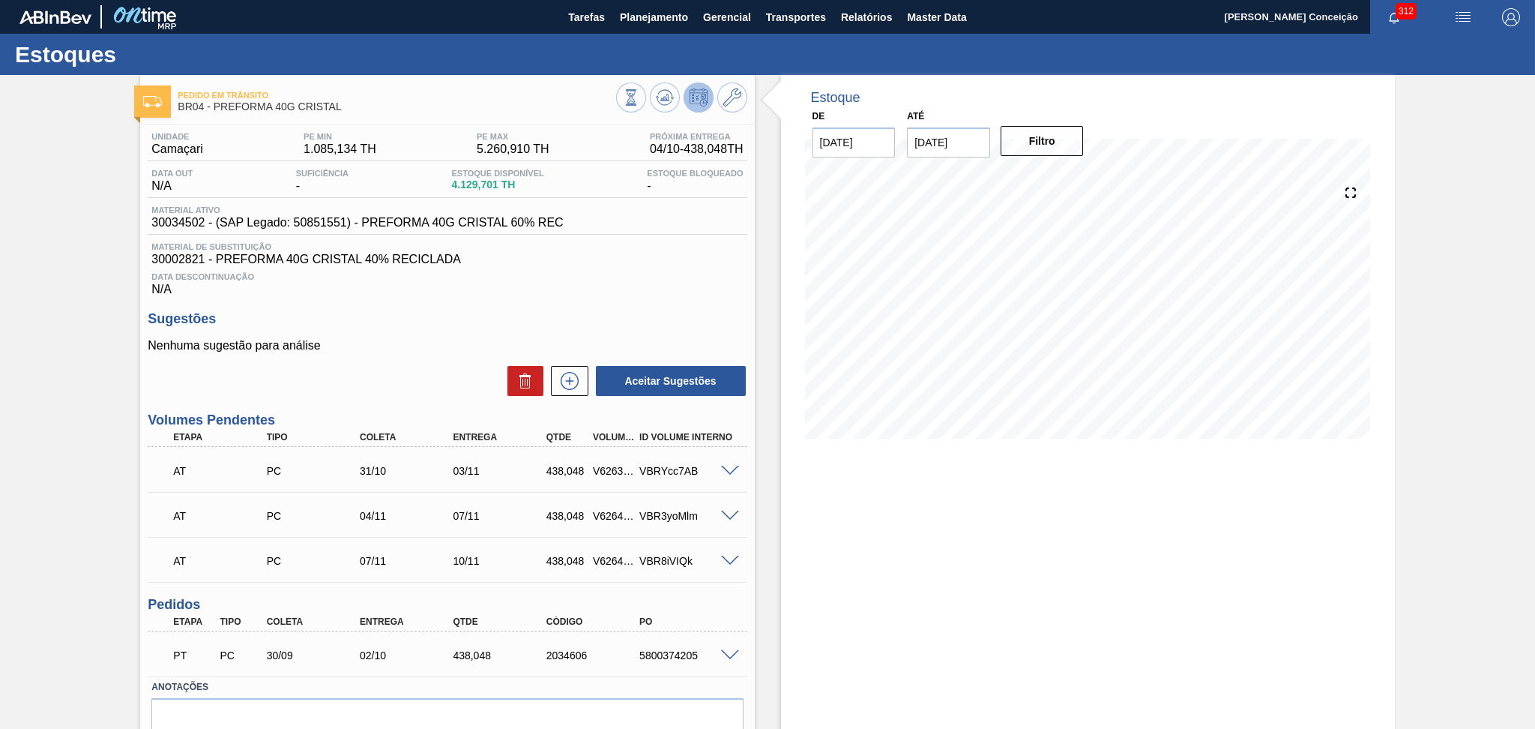
click at [568, 293] on div "Data Descontinuação N/A" at bounding box center [447, 281] width 599 height 30
click at [657, 26] on button "Planejamento" at bounding box center [653, 17] width 83 height 34
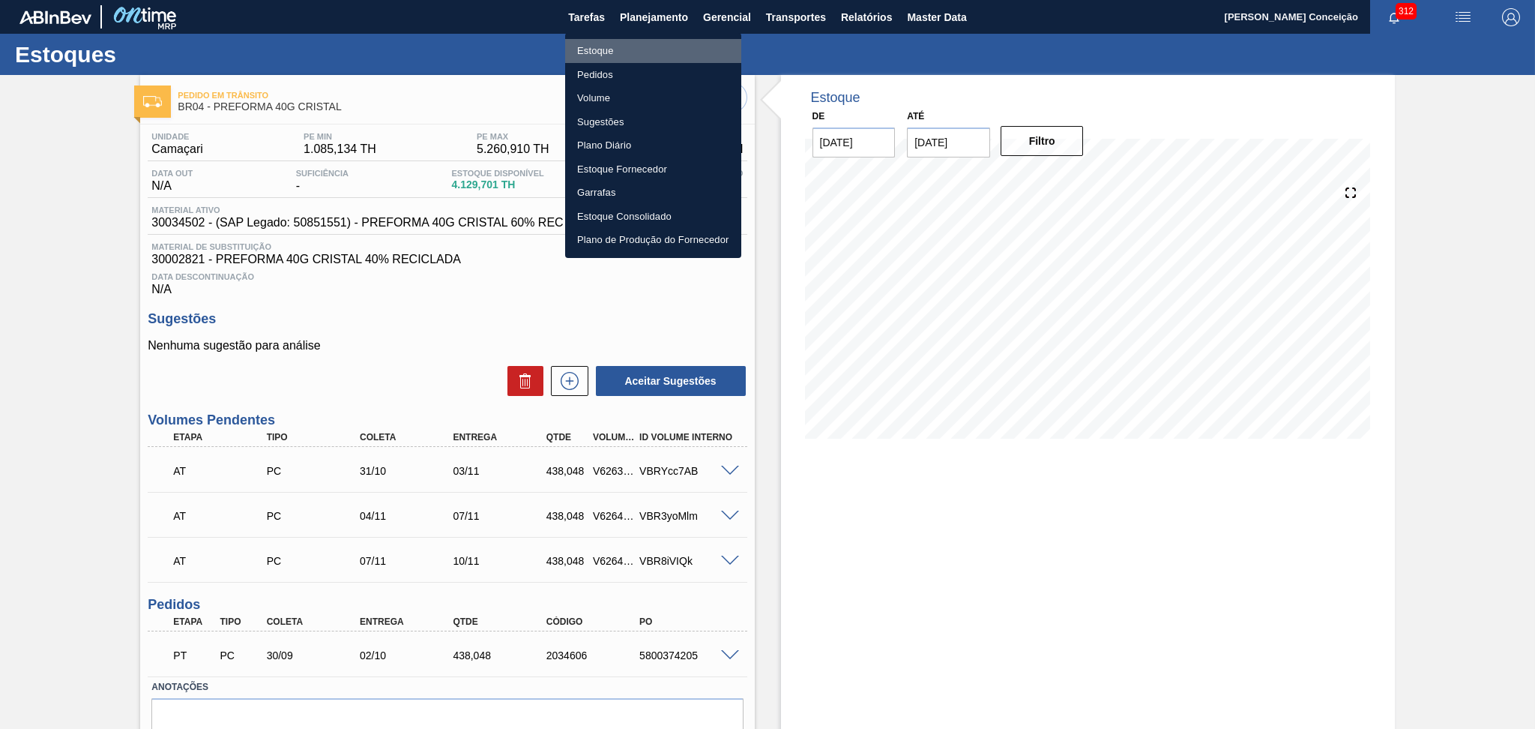
click at [601, 53] on li "Estoque" at bounding box center [653, 51] width 176 height 24
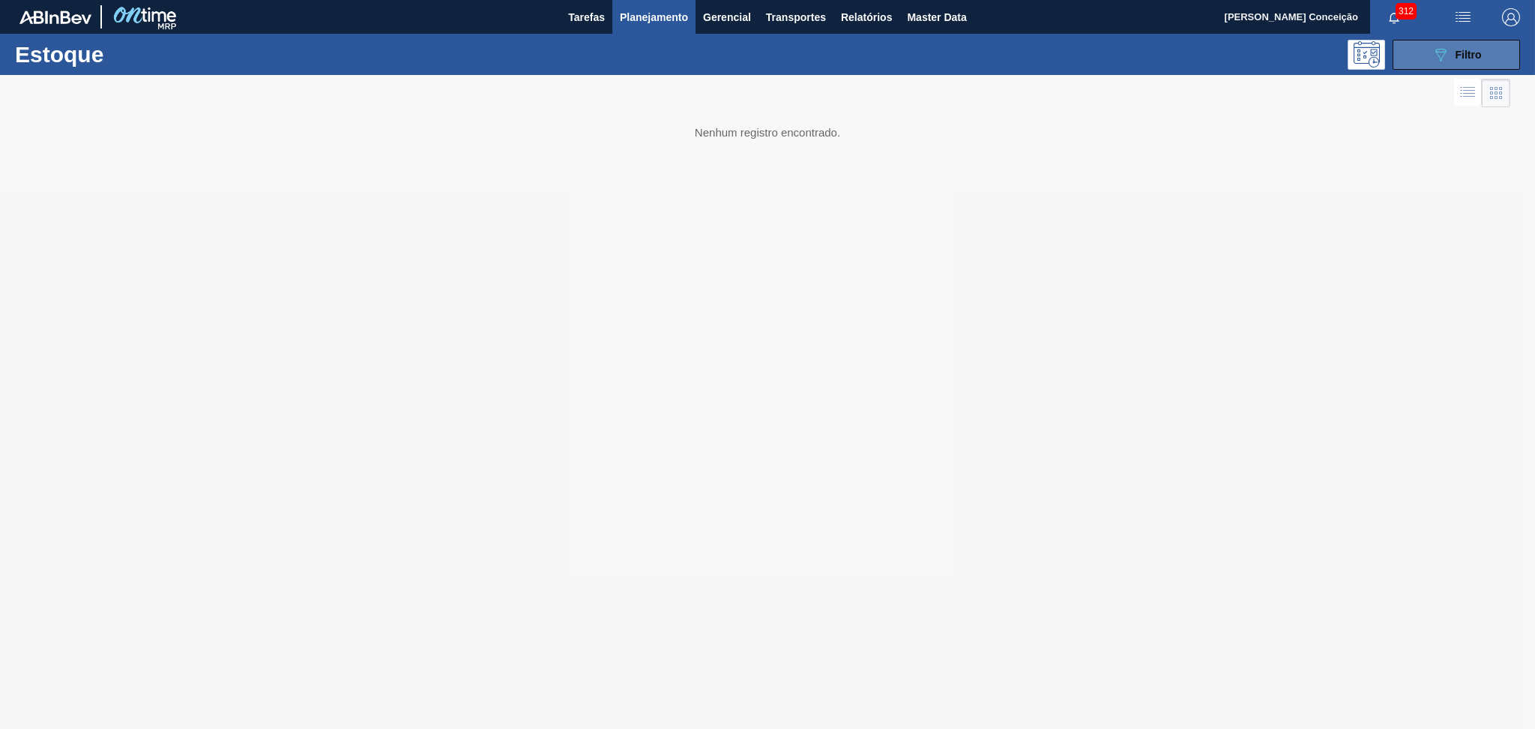
click at [1430, 66] on button "089F7B8B-B2A5-4AFE-B5C0-19BA573D28AC Filtro" at bounding box center [1456, 55] width 127 height 30
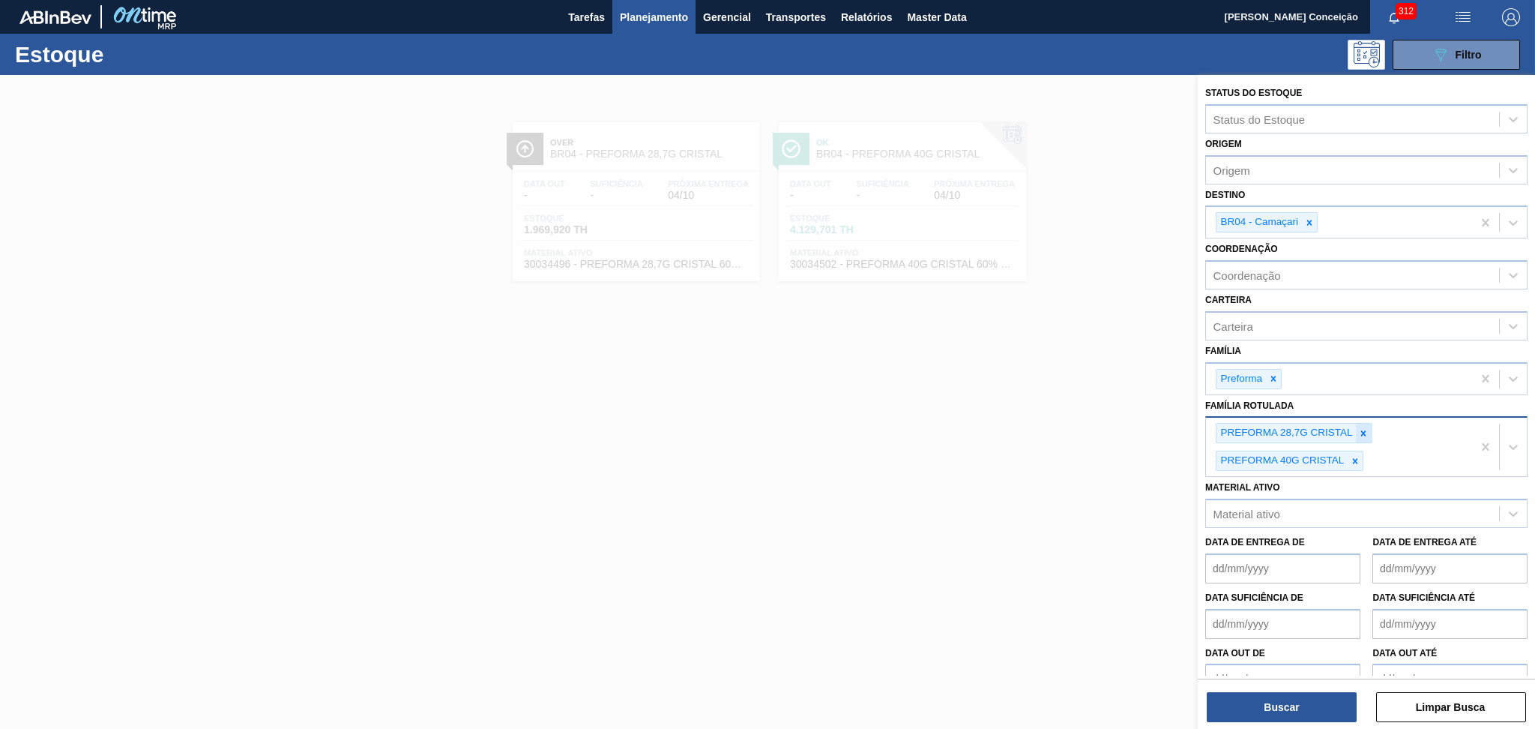
click at [1363, 435] on div at bounding box center [1363, 432] width 16 height 19
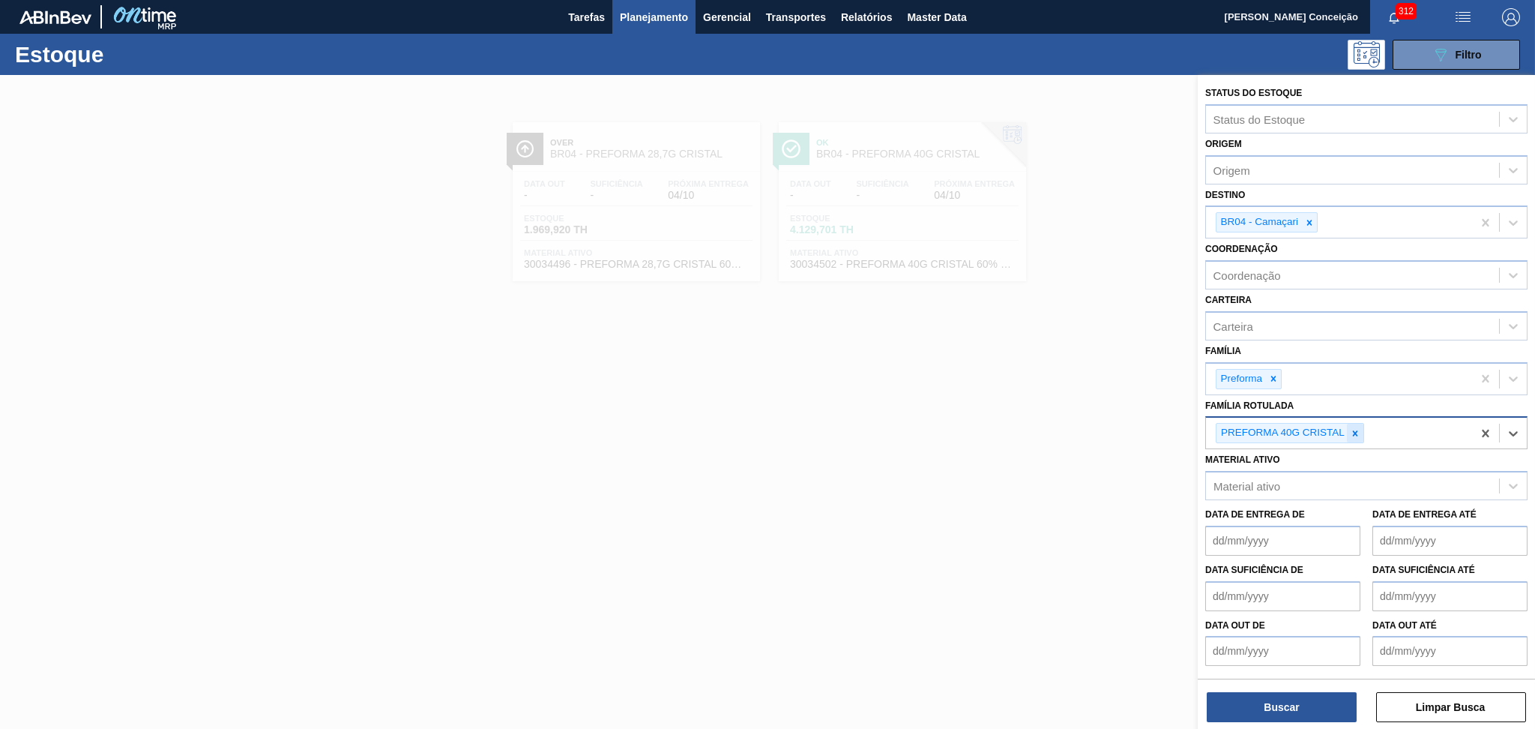
click at [1354, 430] on icon at bounding box center [1355, 432] width 5 height 5
click at [1307, 223] on icon at bounding box center [1308, 222] width 5 height 5
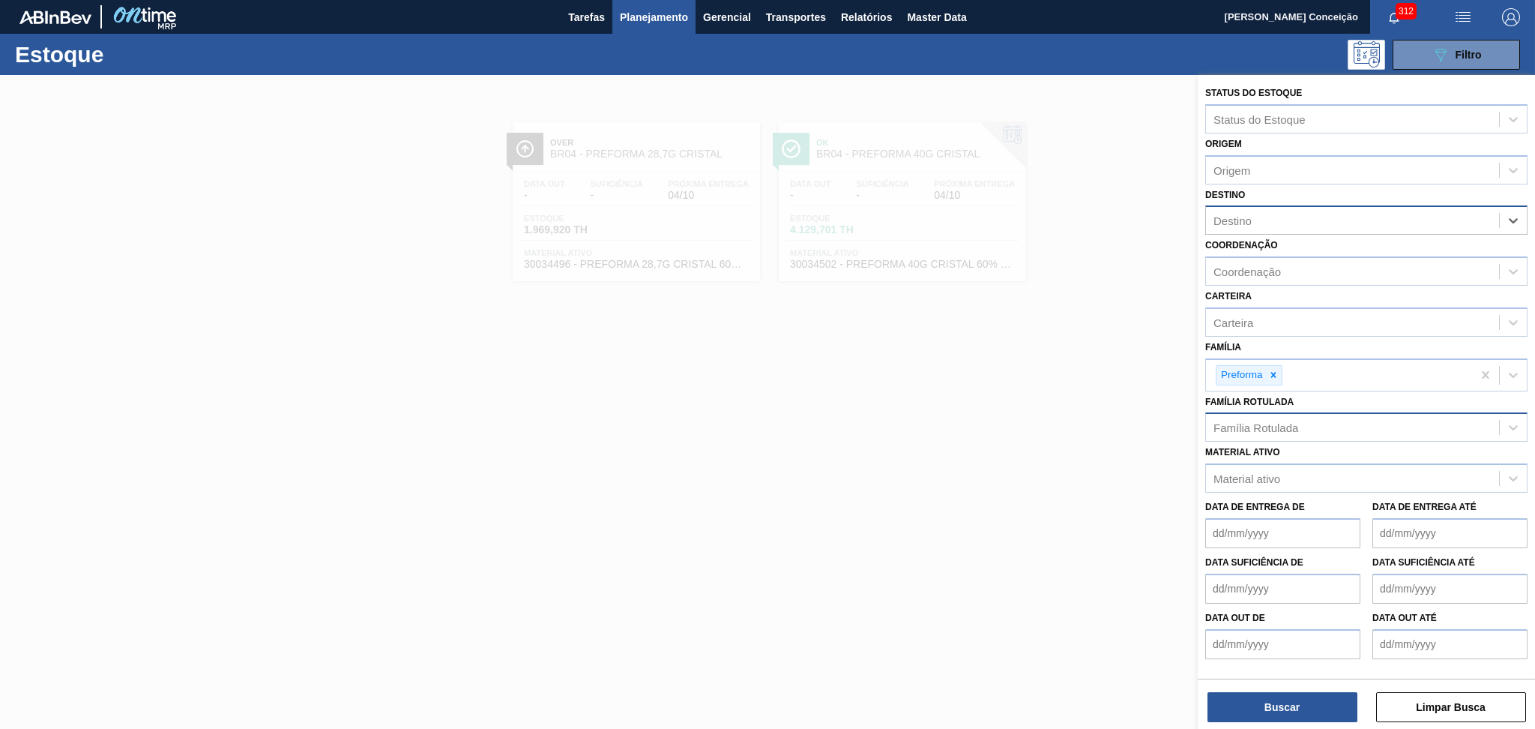
click at [1247, 215] on div "Destino" at bounding box center [1232, 220] width 38 height 13
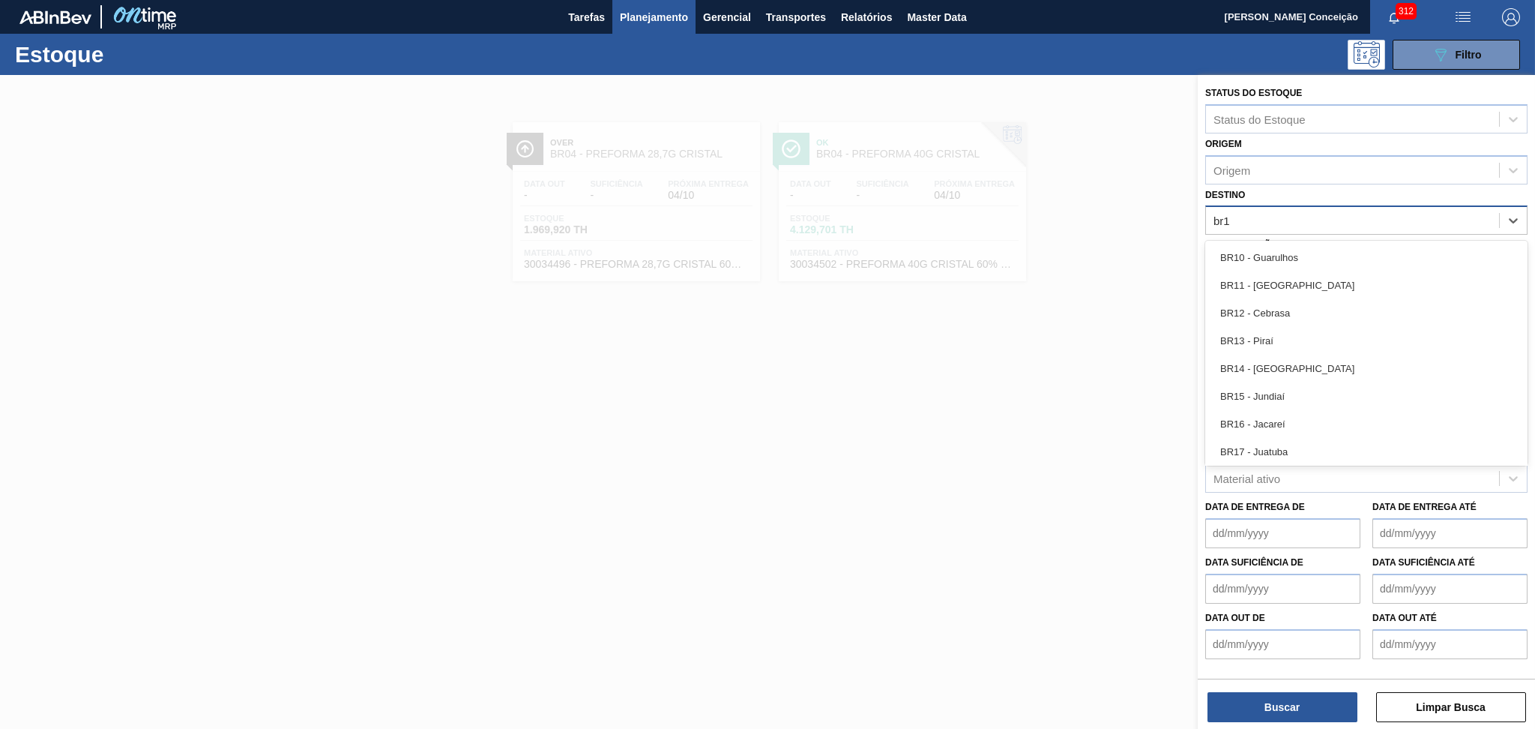
type input "br13"
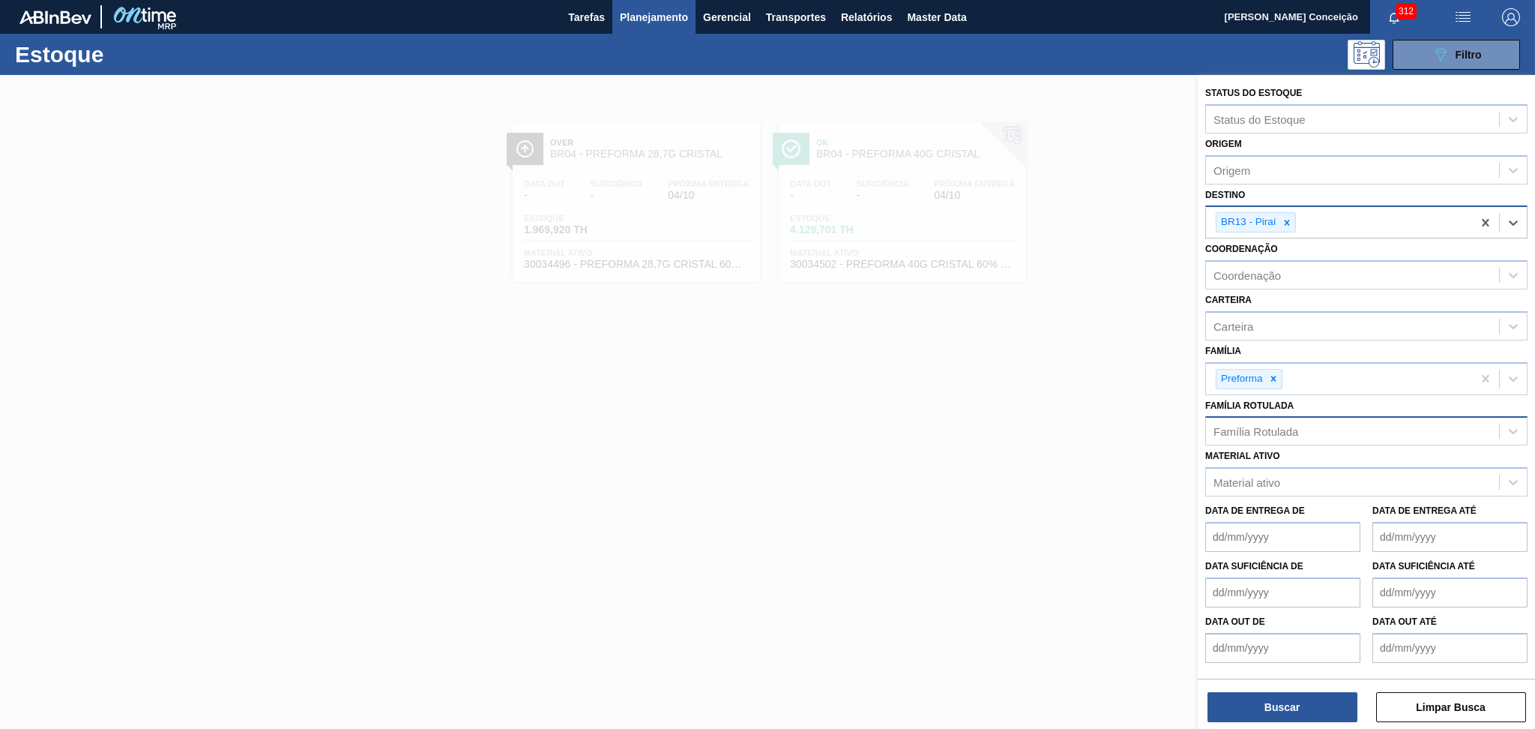
click at [1228, 690] on div "Buscar Limpar Busca" at bounding box center [1366, 699] width 337 height 42
click at [1245, 717] on button "Buscar" at bounding box center [1282, 707] width 150 height 30
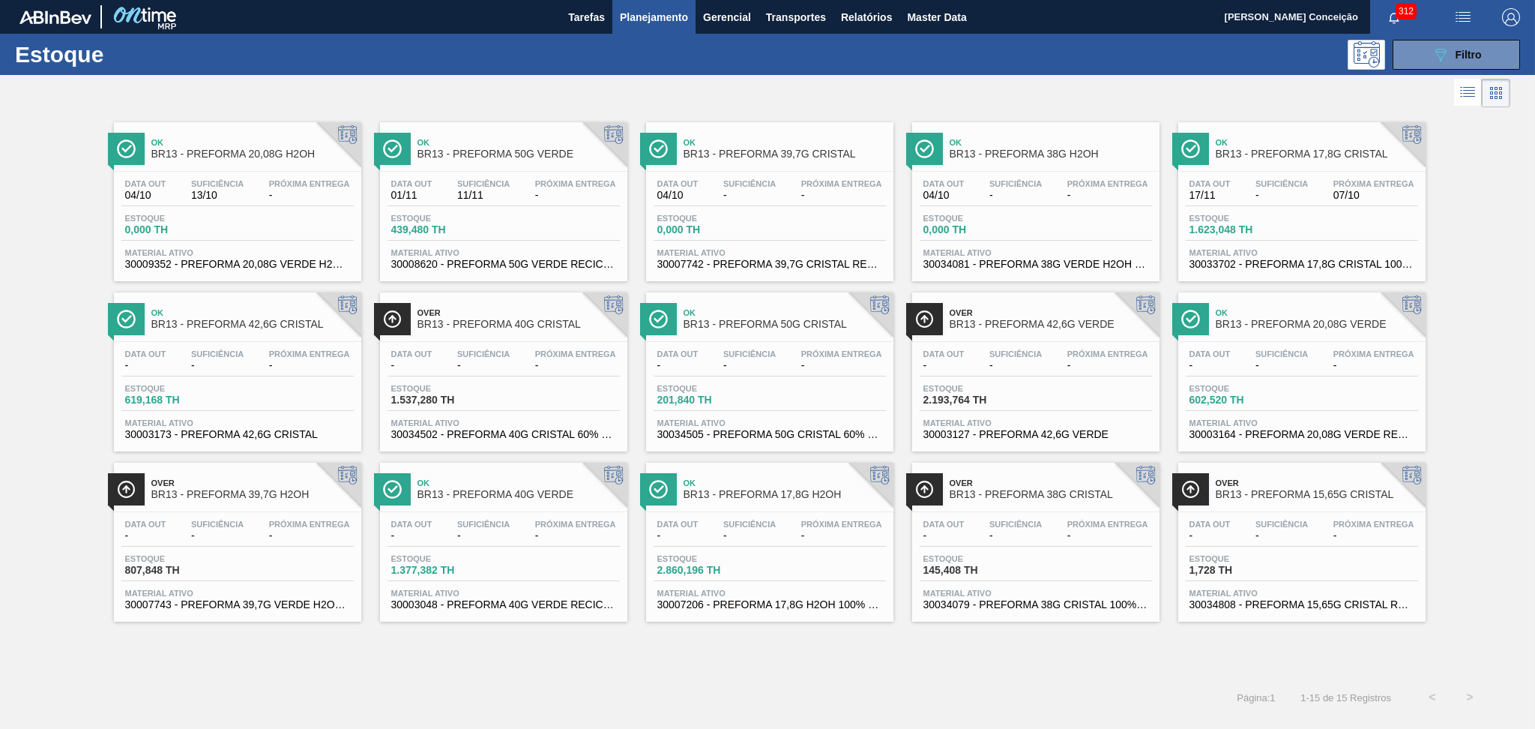
click at [556, 385] on div "Estoque 1.537,280 TH" at bounding box center [503, 397] width 232 height 27
click at [986, 362] on div "Suficiência -" at bounding box center [1016, 360] width 60 height 22
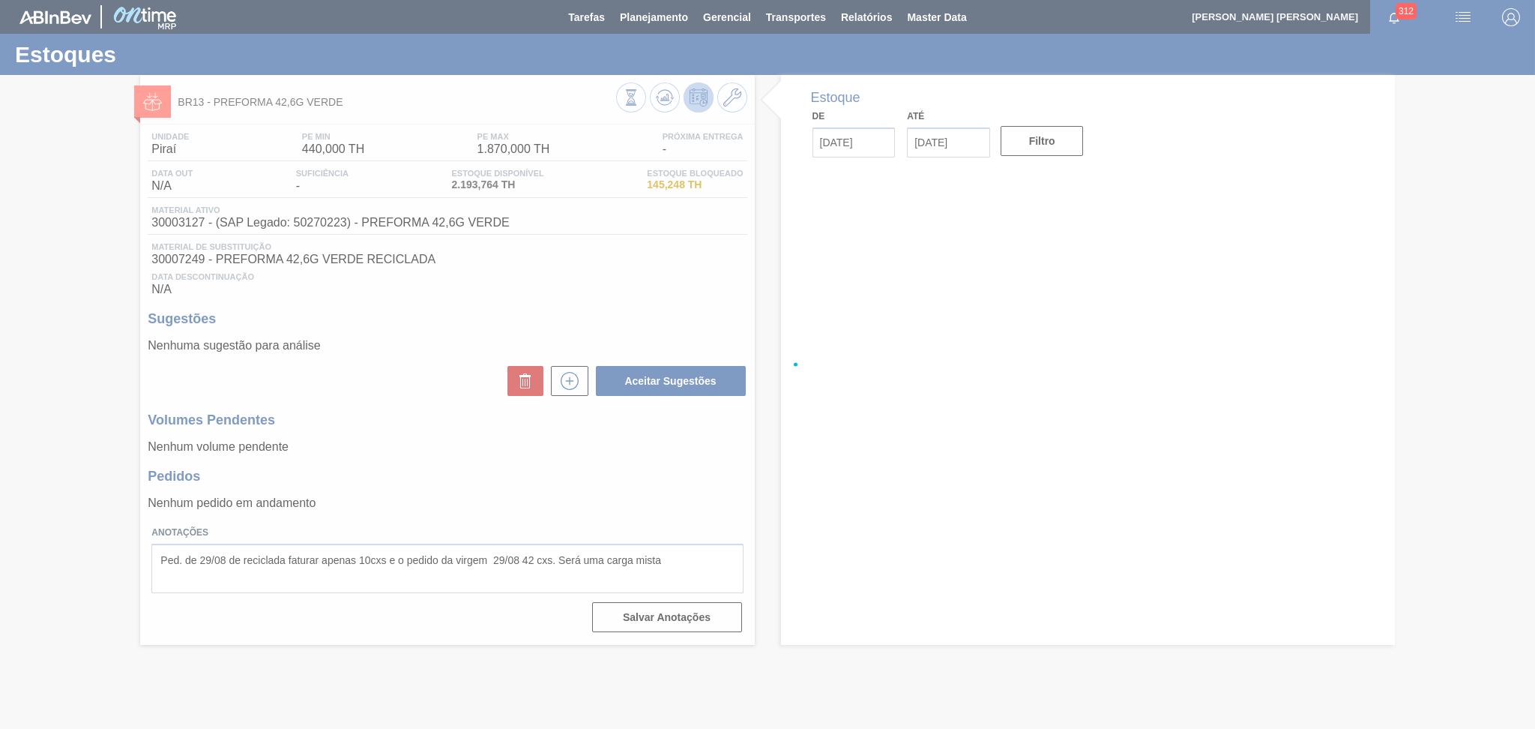
drag, startPoint x: 631, startPoint y: 289, endPoint x: 1270, endPoint y: 147, distance: 654.1
click at [1270, 147] on div at bounding box center [767, 364] width 1535 height 729
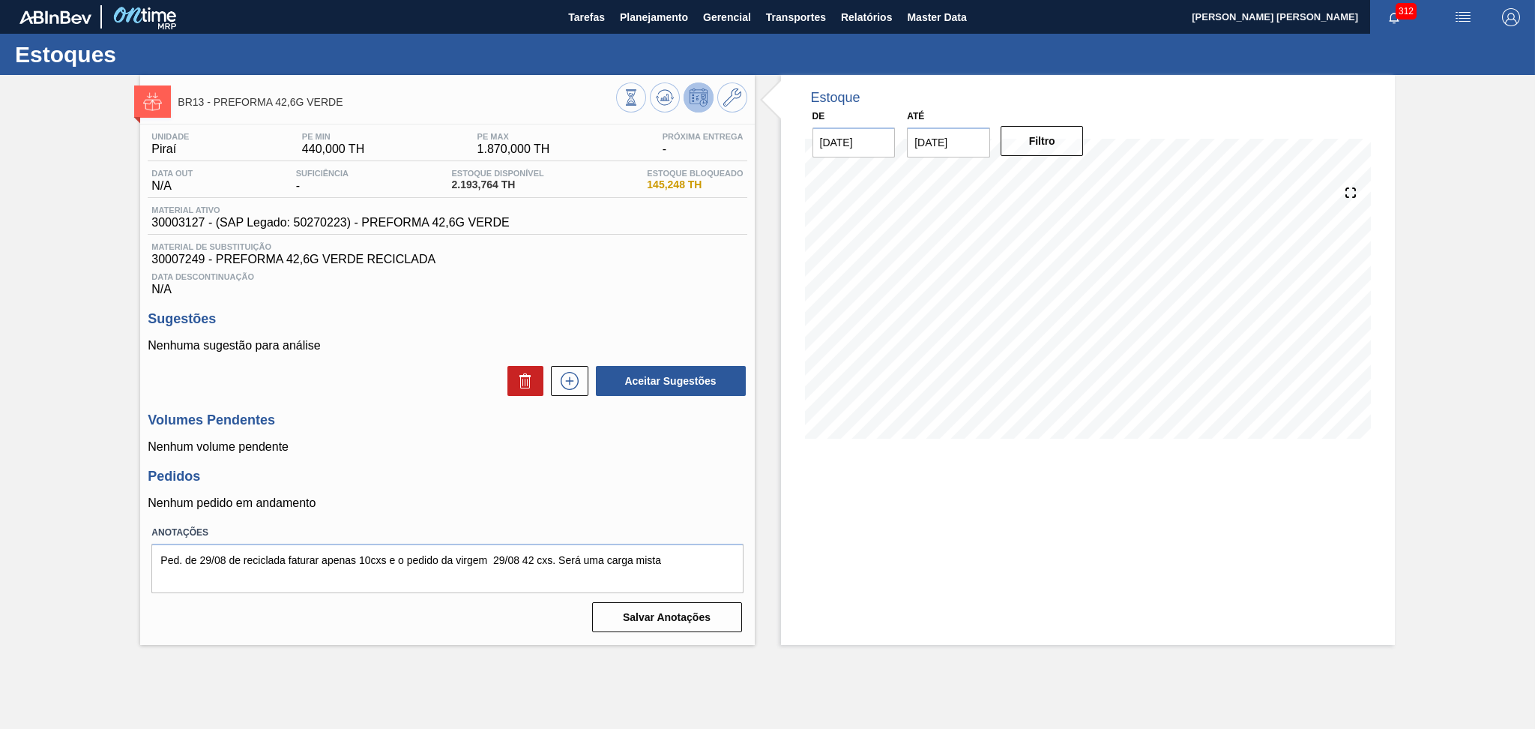
click at [595, 307] on div "Unidade Piraí PE MIN 440,000 TH PE MAX 1.870,000 TH Próxima Entrega - Data out …" at bounding box center [447, 380] width 614 height 513
click at [195, 226] on span "30003127 - (SAP Legado: 50270223) - PREFORMA 42,6G VERDE" at bounding box center [330, 222] width 358 height 13
copy span "30003127"
click at [154, 255] on span "30007249 - PREFORMA 42,6G VERDE RECICLADA" at bounding box center [446, 259] width 591 height 13
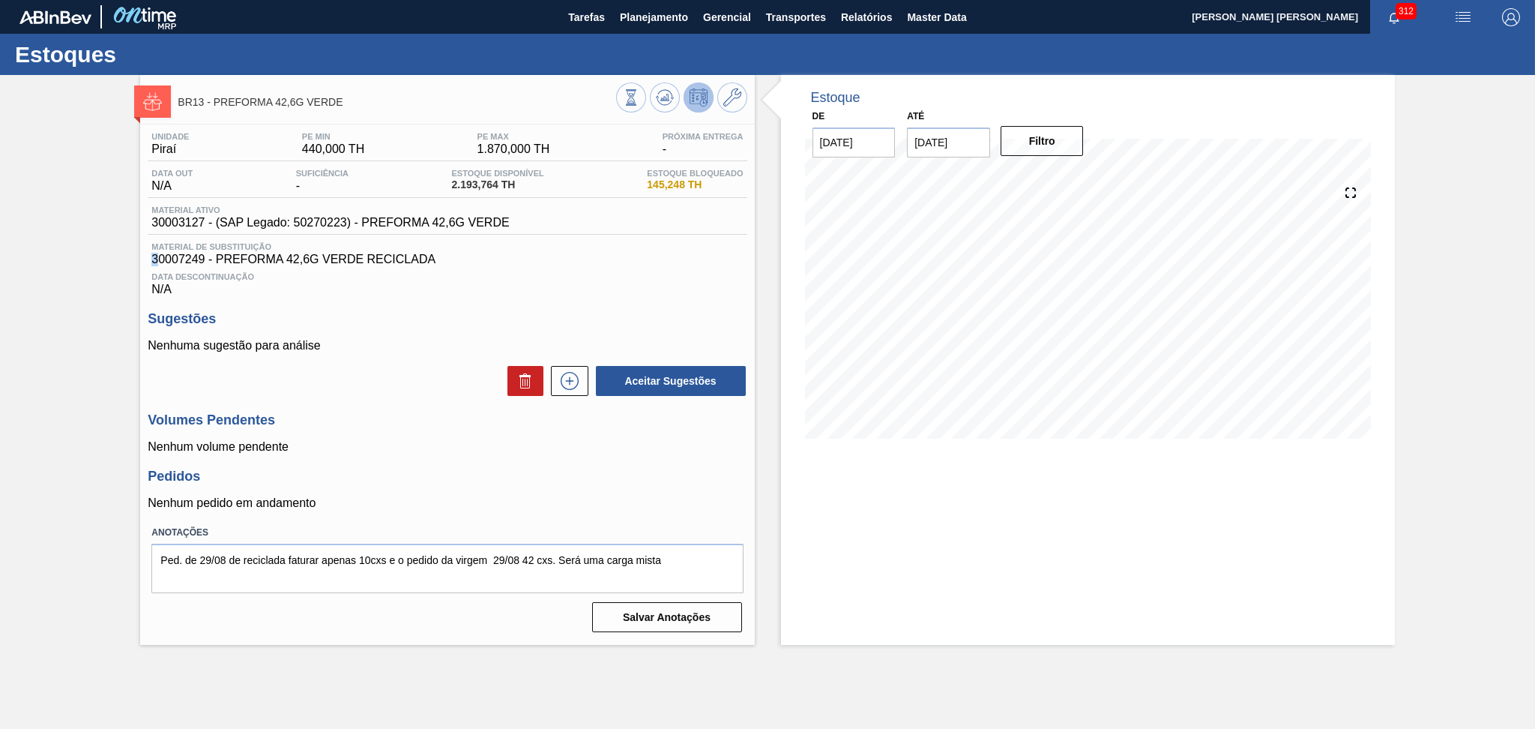
click at [154, 255] on span "30007249 - PREFORMA 42,6G VERDE RECICLADA" at bounding box center [446, 259] width 591 height 13
click at [178, 256] on span "30007249 - PREFORMA 42,6G VERDE RECICLADA" at bounding box center [446, 259] width 591 height 13
copy span "30007249"
click at [638, 89] on icon at bounding box center [631, 97] width 16 height 16
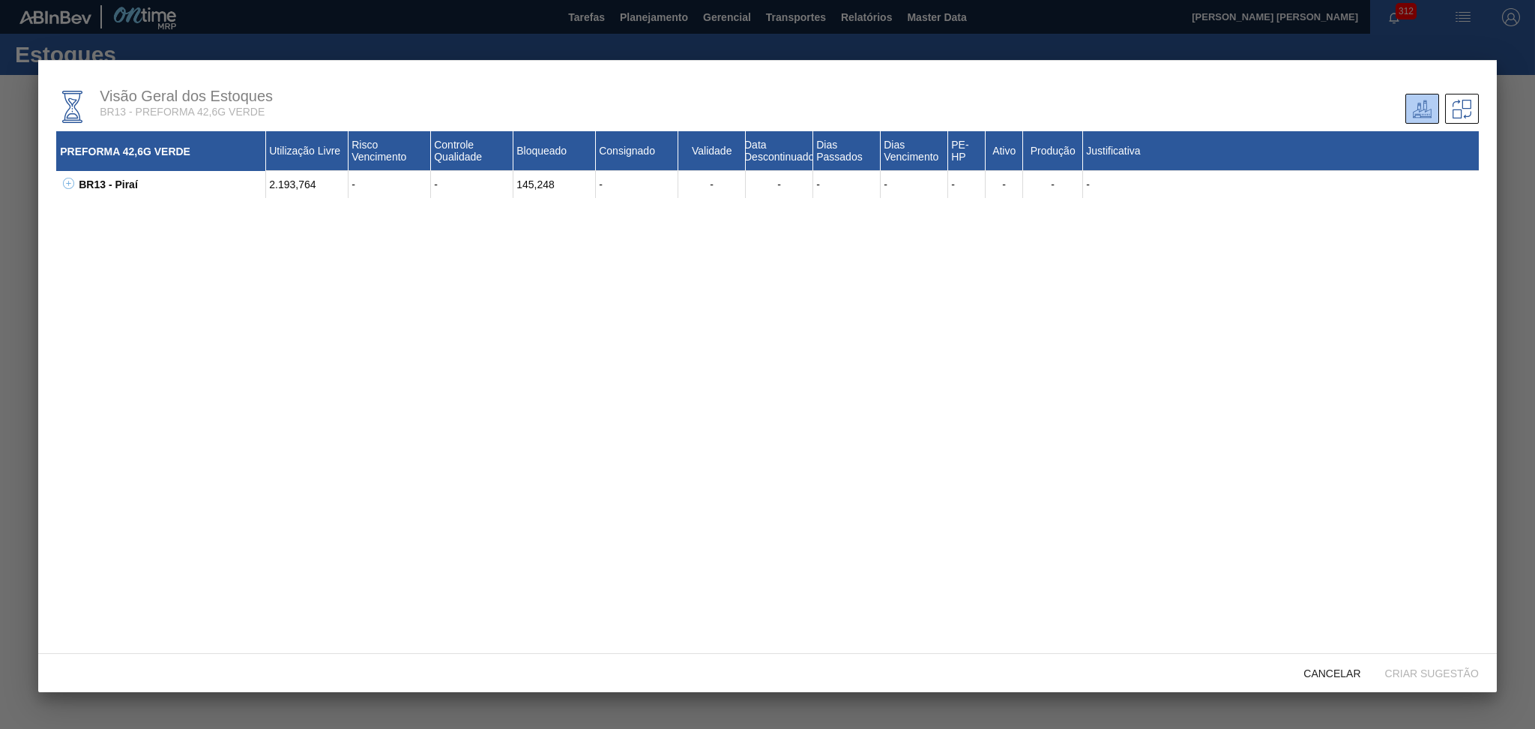
click at [67, 187] on icon at bounding box center [68, 183] width 11 height 11
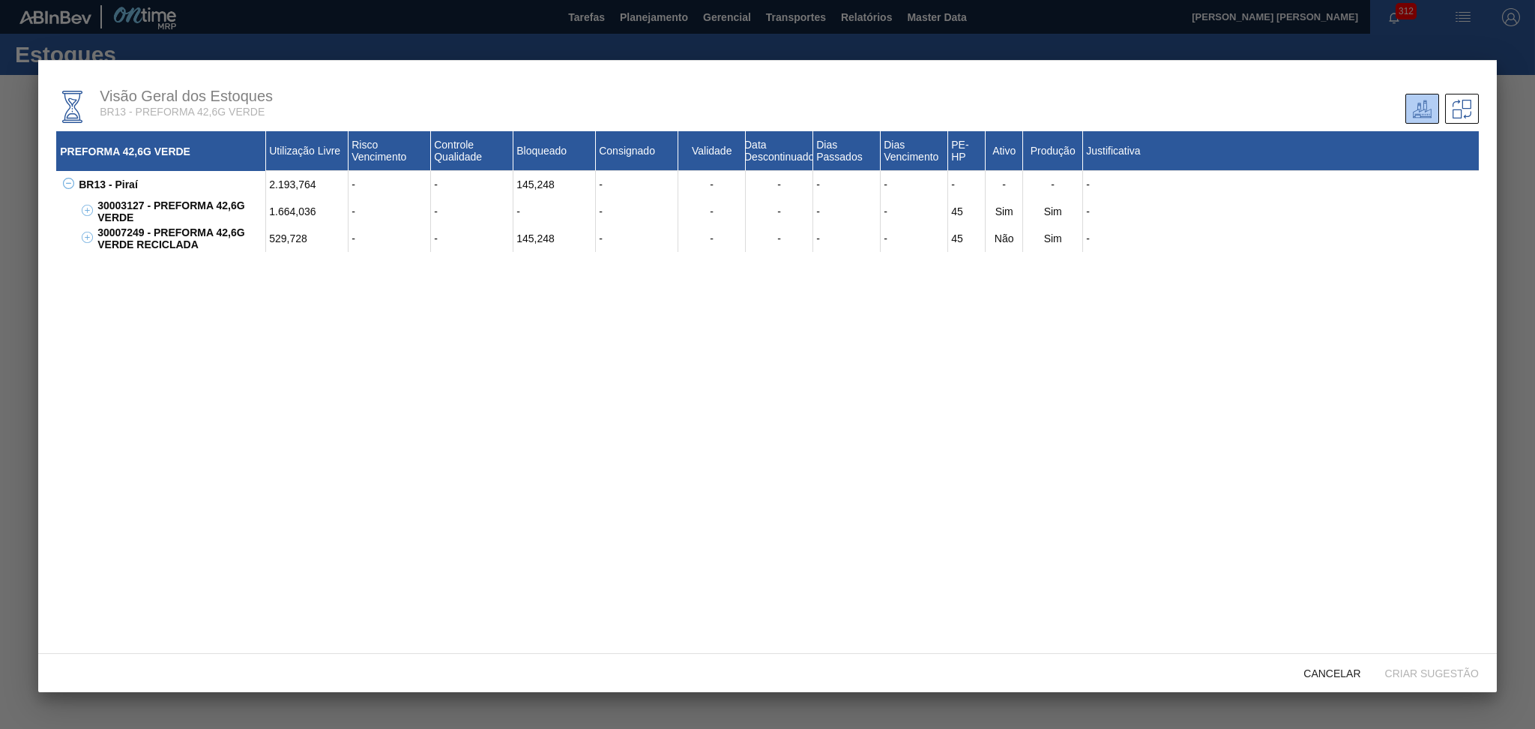
click at [129, 247] on div "30007249 - PREFORMA 42,6G VERDE RECICLADA" at bounding box center [180, 238] width 172 height 27
click at [89, 244] on button at bounding box center [84, 238] width 15 height 15
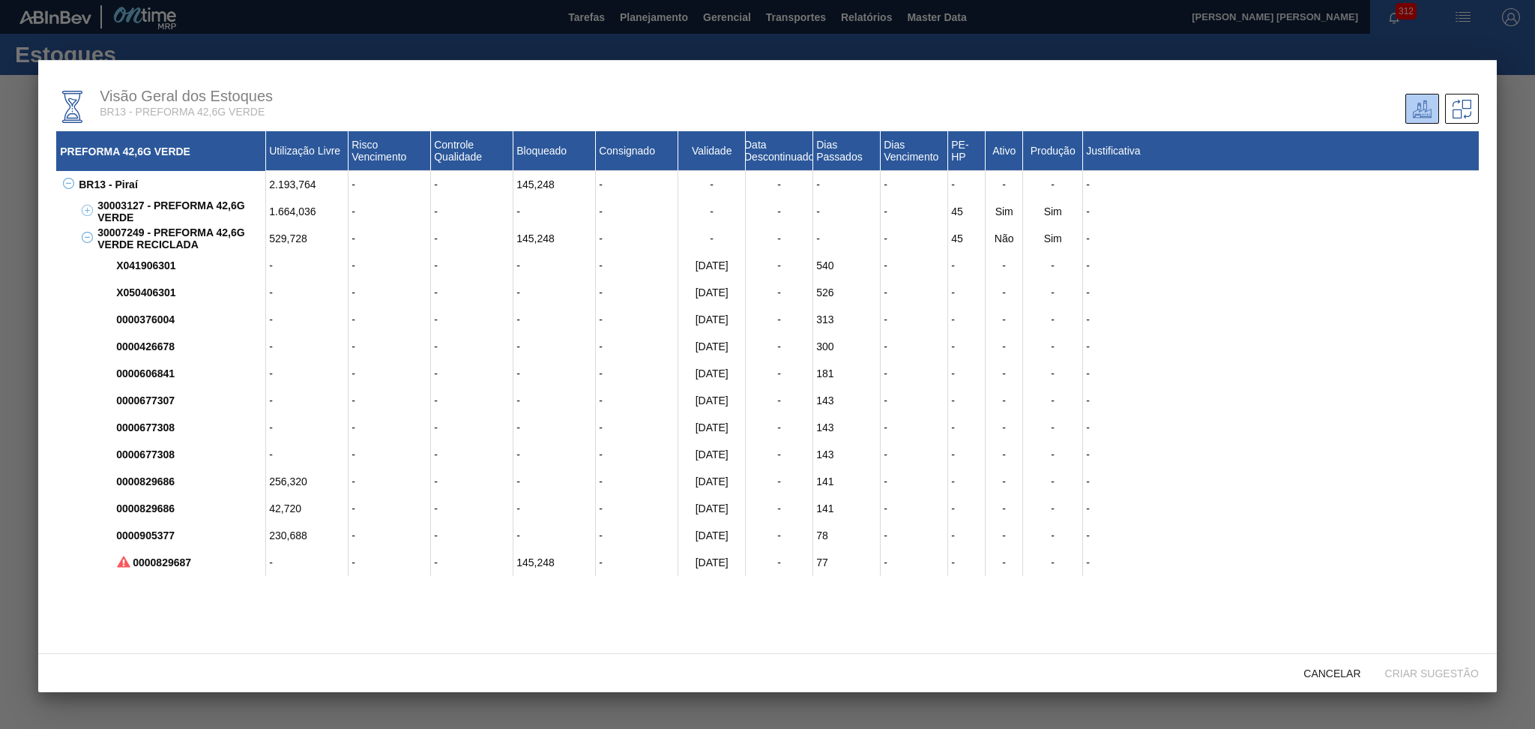
click at [84, 241] on icon at bounding box center [87, 237] width 11 height 11
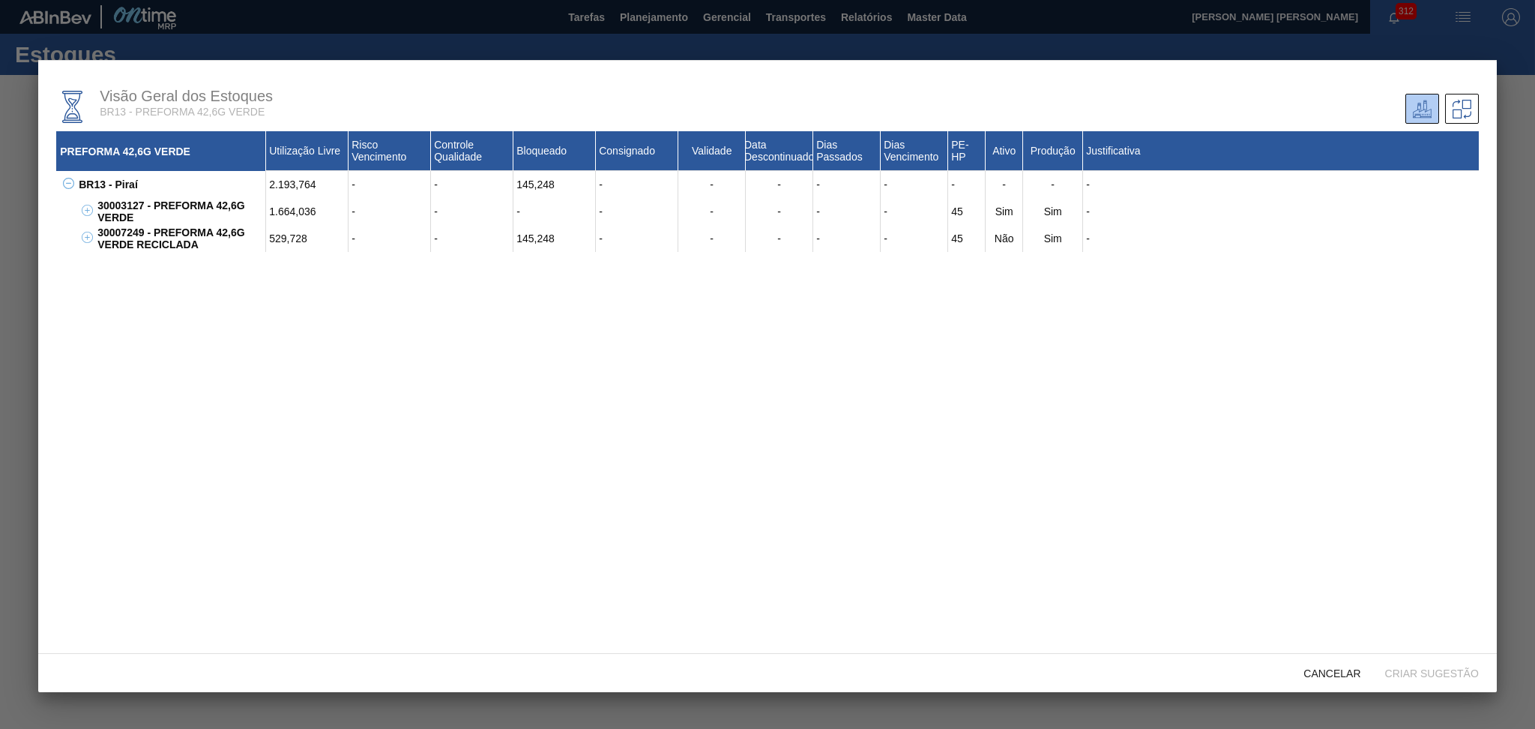
click at [89, 211] on icon at bounding box center [87, 210] width 11 height 11
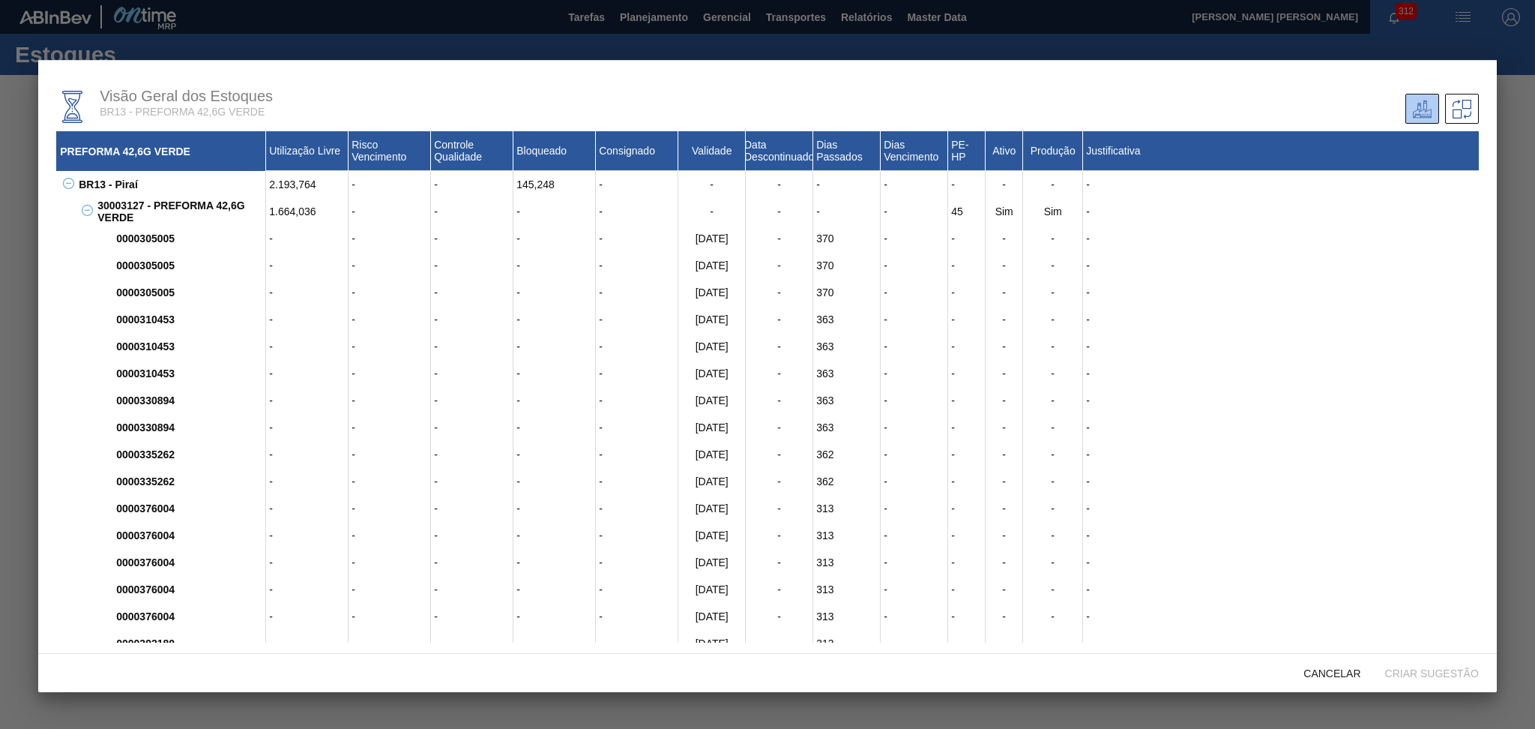
click at [88, 211] on icon at bounding box center [87, 210] width 11 height 11
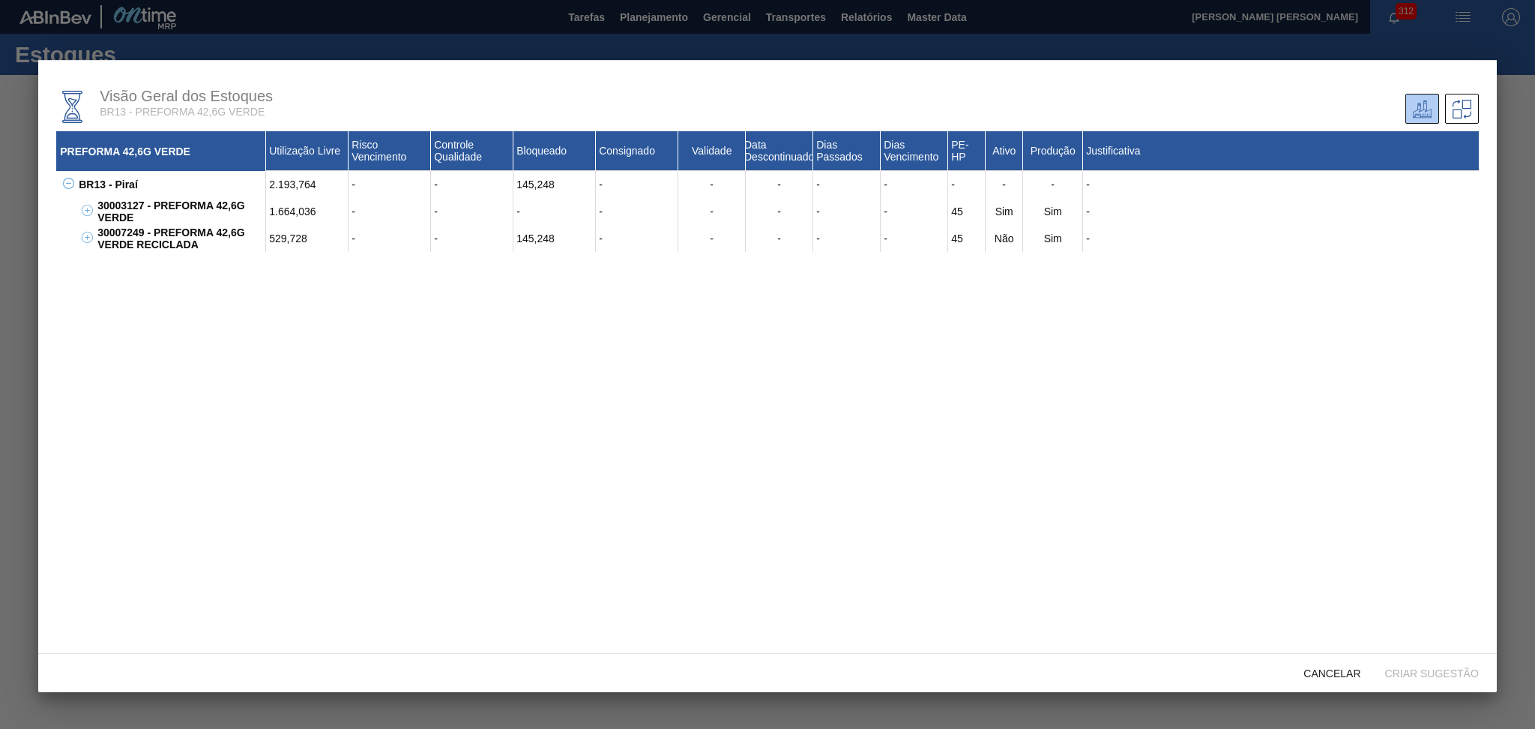
click at [387, 414] on div "PREFORMA 42,6G VERDE Utilização Livre Risco Vencimento Controle Qualidade Bloqu…" at bounding box center [767, 386] width 1423 height 511
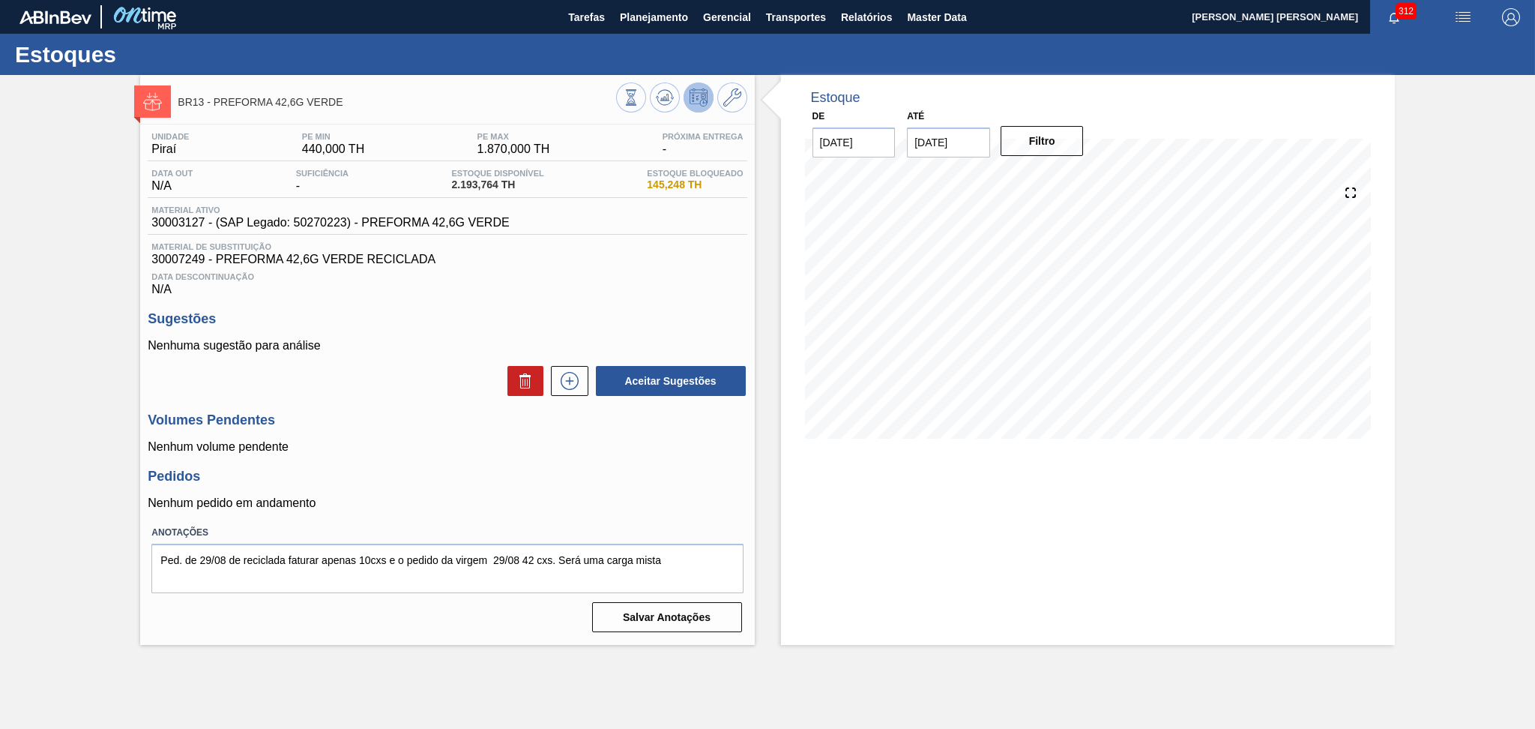
click at [428, 405] on div "Unidade Piraí PE MIN 440,000 TH PE MAX 1.870,000 TH Próxima Entrega - Data out …" at bounding box center [447, 380] width 614 height 513
click at [657, 107] on button at bounding box center [665, 97] width 30 height 30
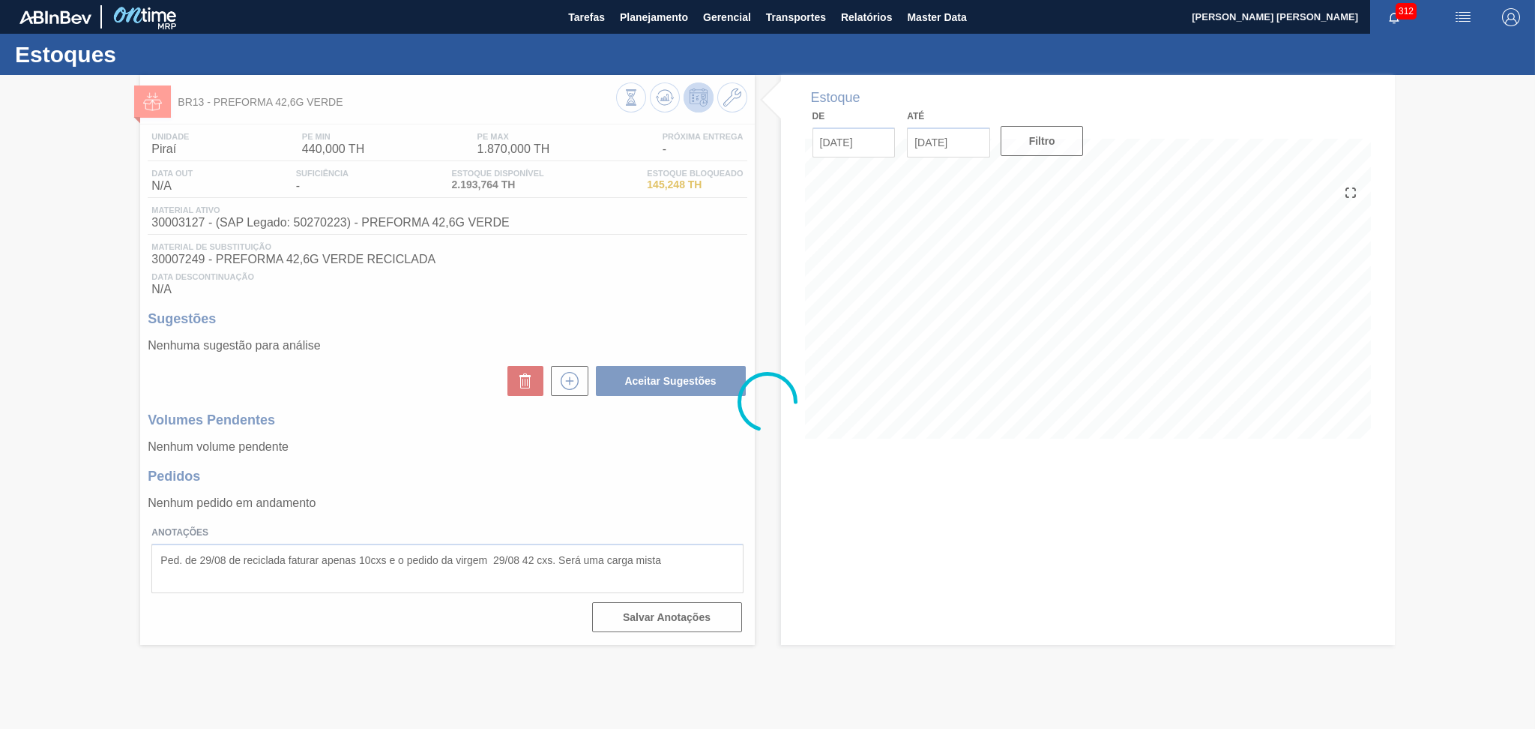
click at [364, 460] on div at bounding box center [767, 402] width 1535 height 654
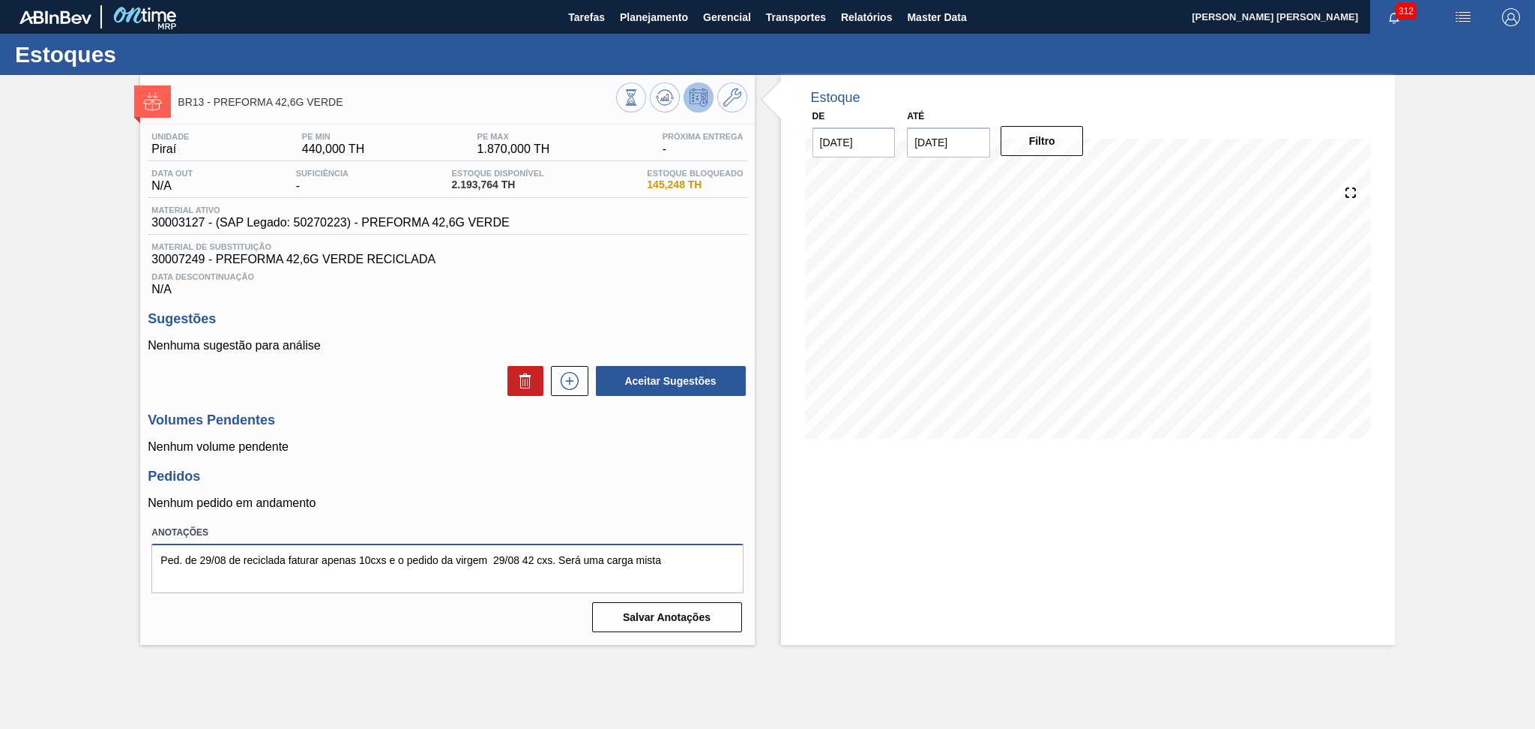
drag, startPoint x: 687, startPoint y: 557, endPoint x: 0, endPoint y: 528, distance: 687.1
click at [0, 528] on div "BR13 - PREFORMA 42,6G VERDE Unidade Piraí PE MIN 440,000 TH PE MAX 1.870,000 TH…" at bounding box center [767, 360] width 1535 height 570
type textarea "."
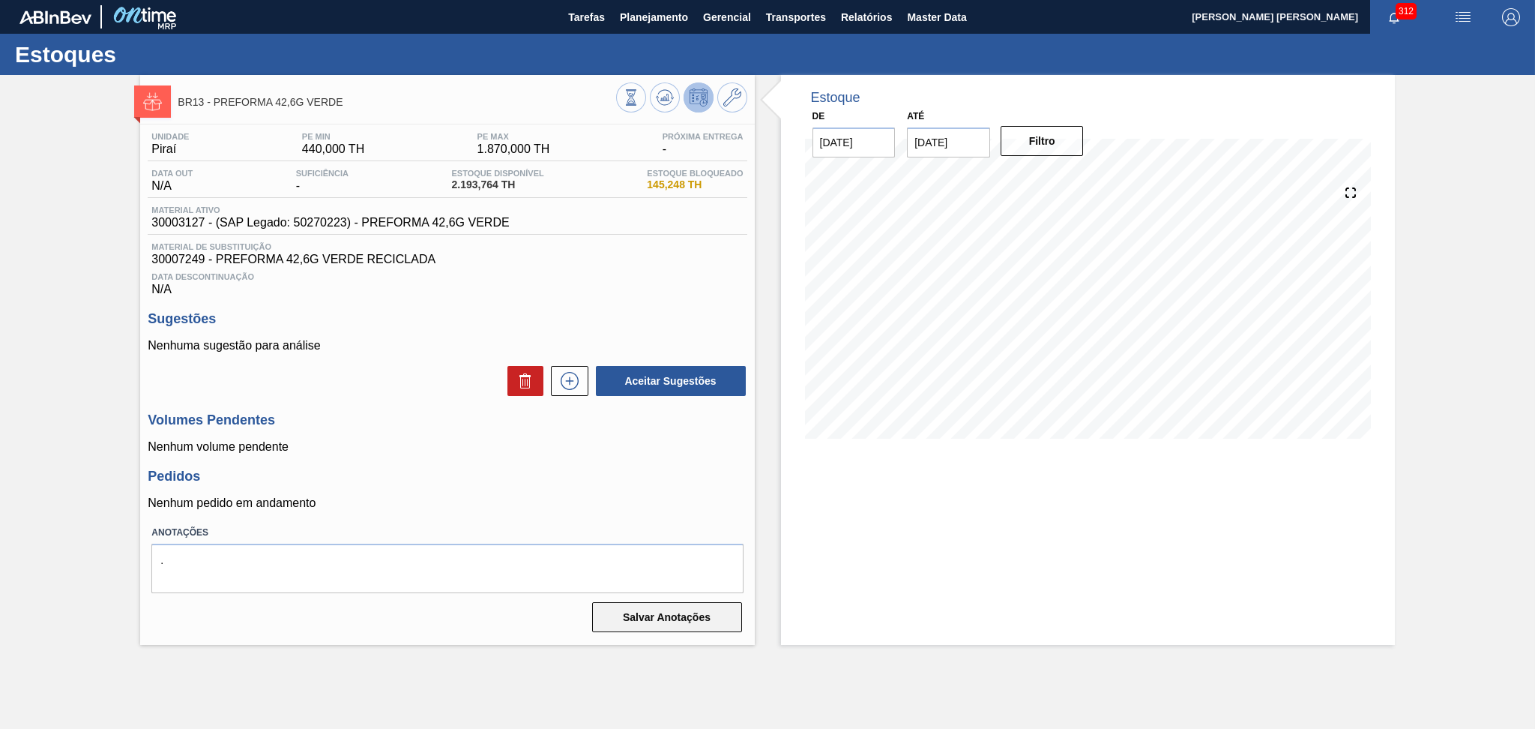
click at [721, 612] on button "Salvar Anotações" at bounding box center [667, 617] width 150 height 30
click at [429, 316] on h3 "Sugestões" at bounding box center [447, 319] width 599 height 16
click at [510, 263] on span "30007249 - PREFORMA 42,6G VERDE RECICLADA" at bounding box center [446, 259] width 591 height 13
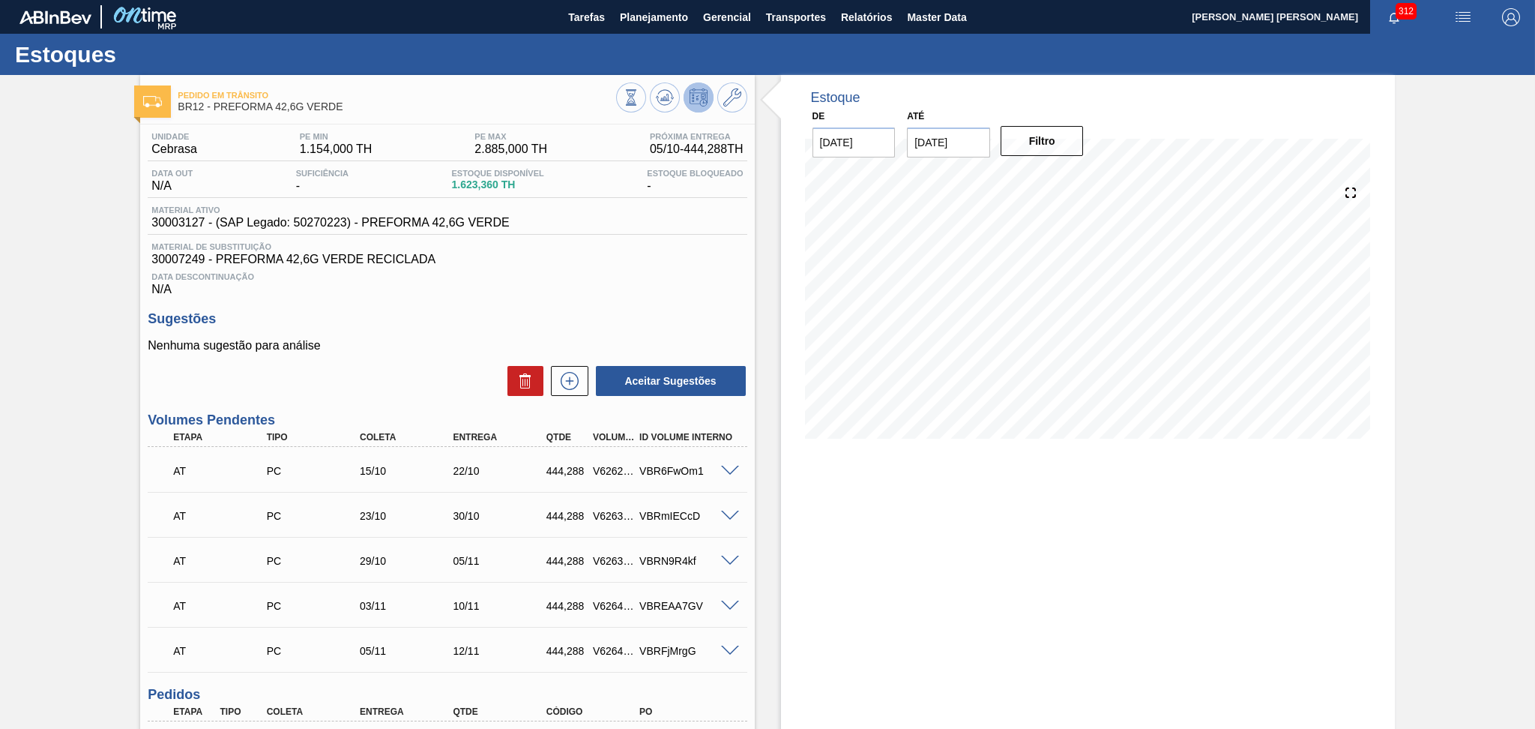
scroll to position [248, 0]
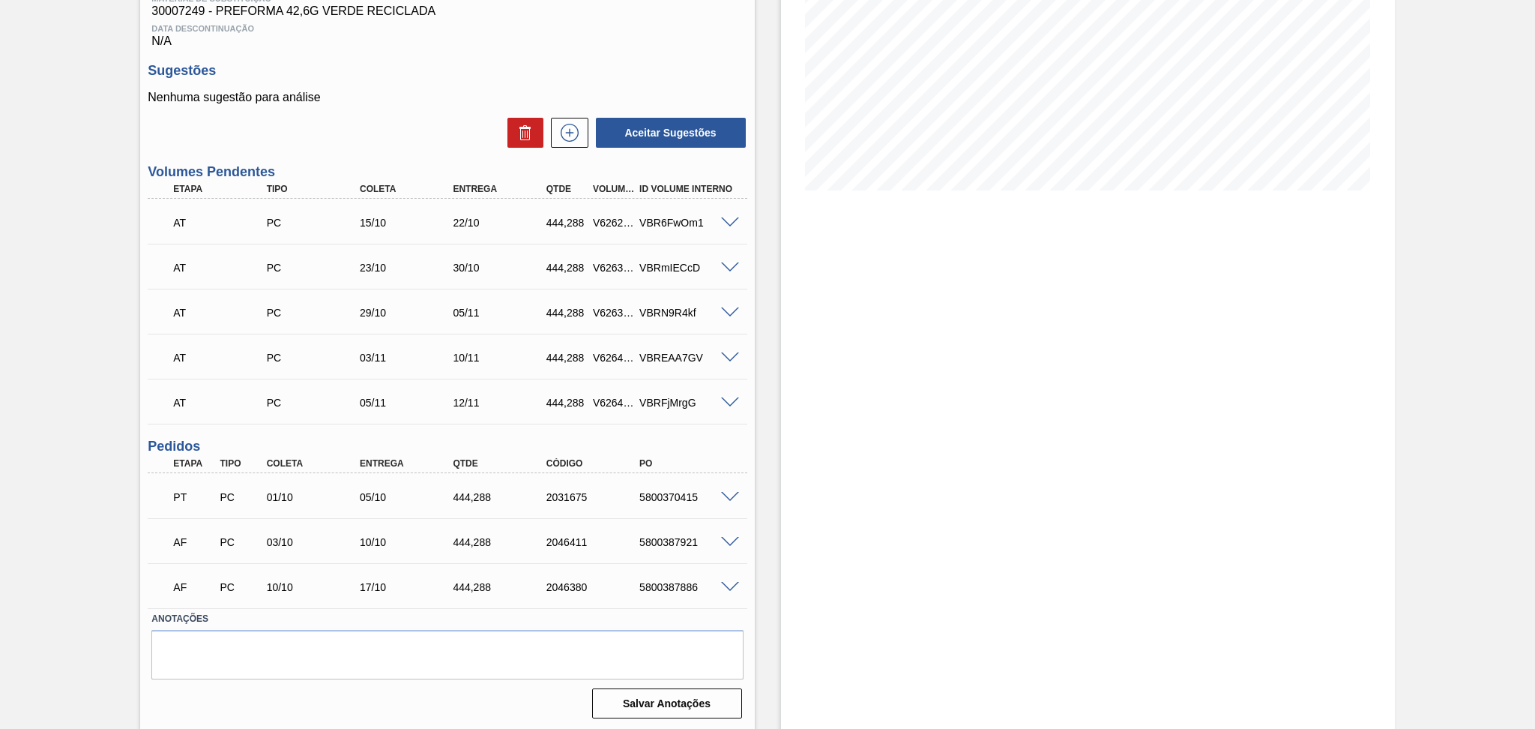
click at [722, 492] on span at bounding box center [730, 497] width 18 height 11
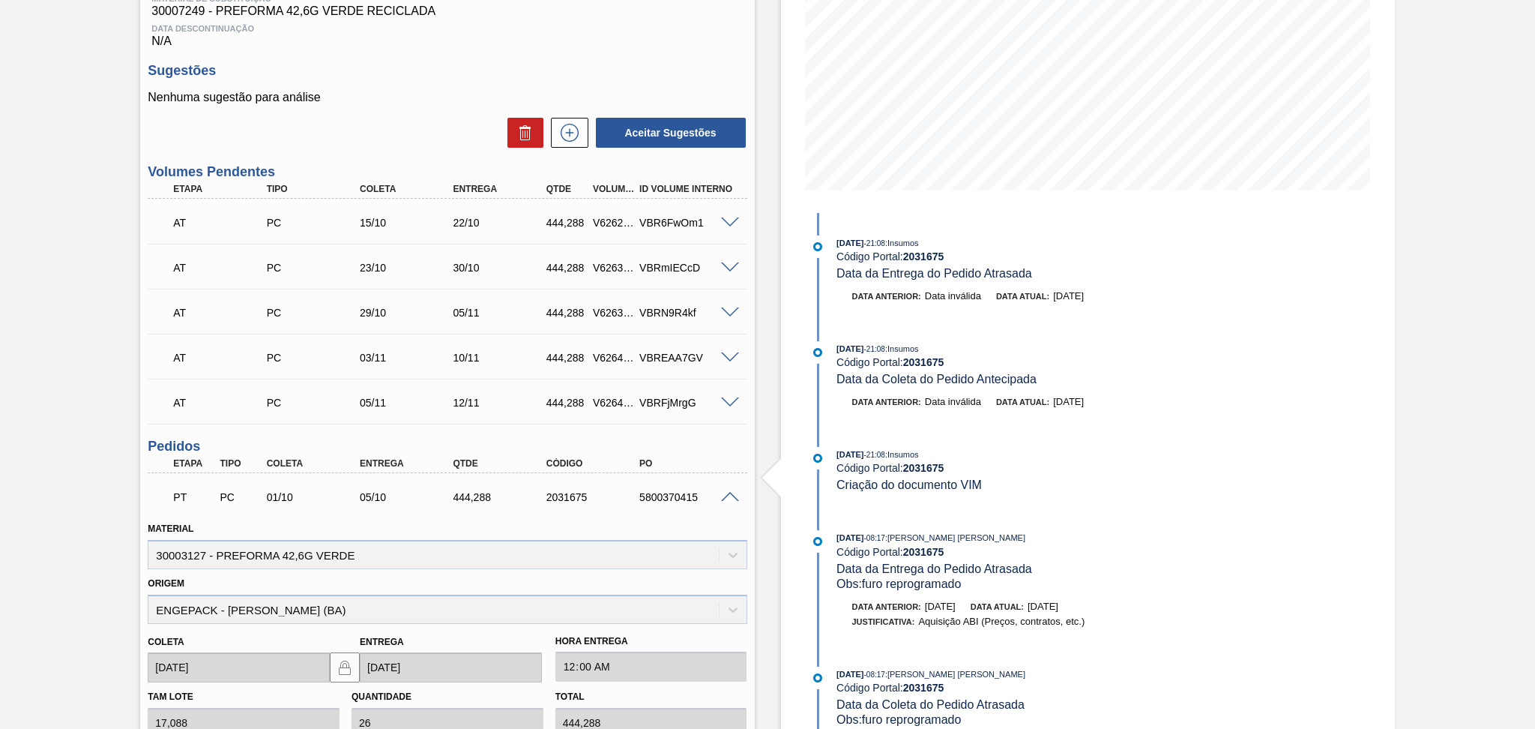
click at [729, 492] on span at bounding box center [730, 497] width 18 height 11
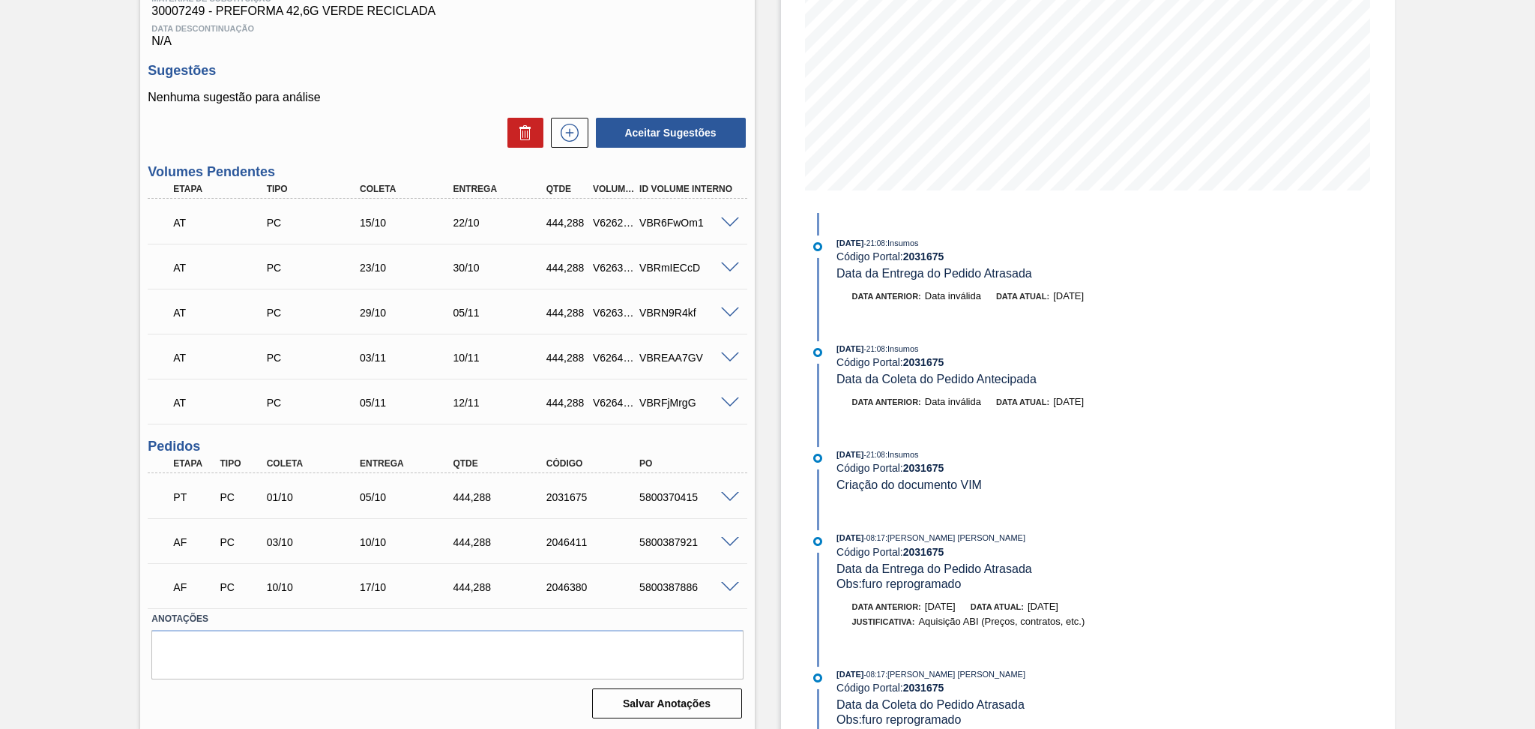
click at [727, 358] on span at bounding box center [730, 357] width 18 height 11
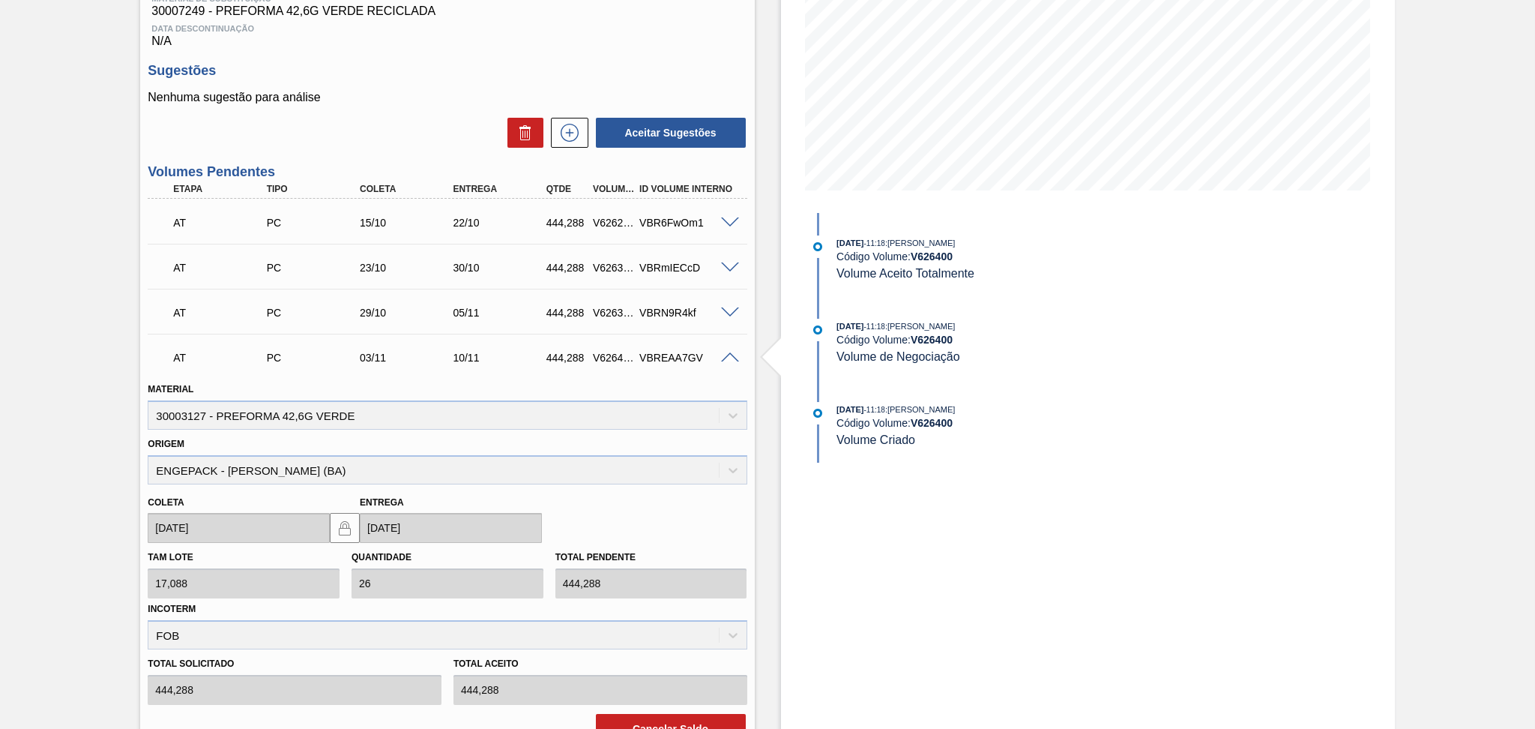
click at [726, 358] on span at bounding box center [730, 357] width 18 height 11
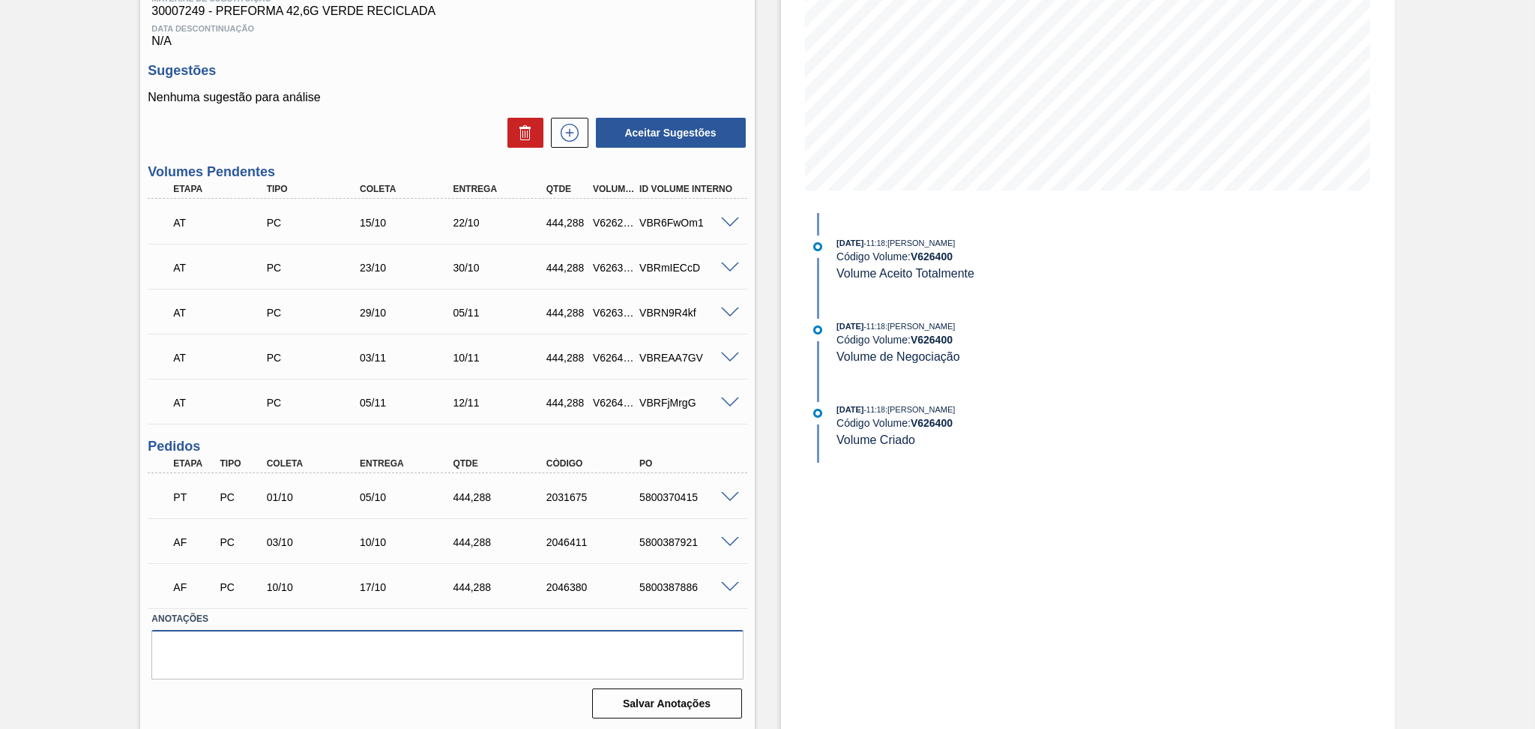
click at [367, 657] on textarea at bounding box center [446, 654] width 591 height 49
click at [370, 662] on textarea at bounding box center [446, 654] width 591 height 49
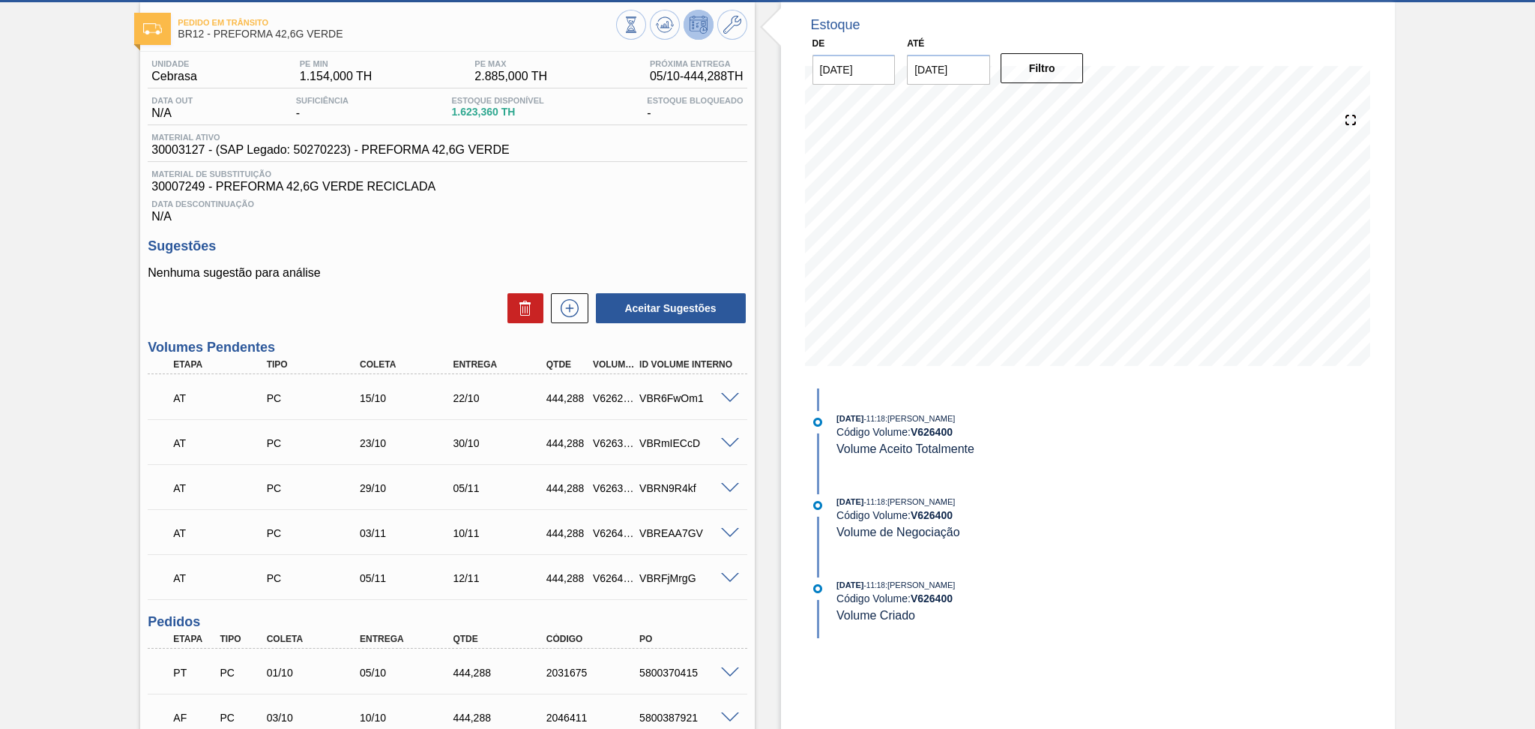
scroll to position [0, 0]
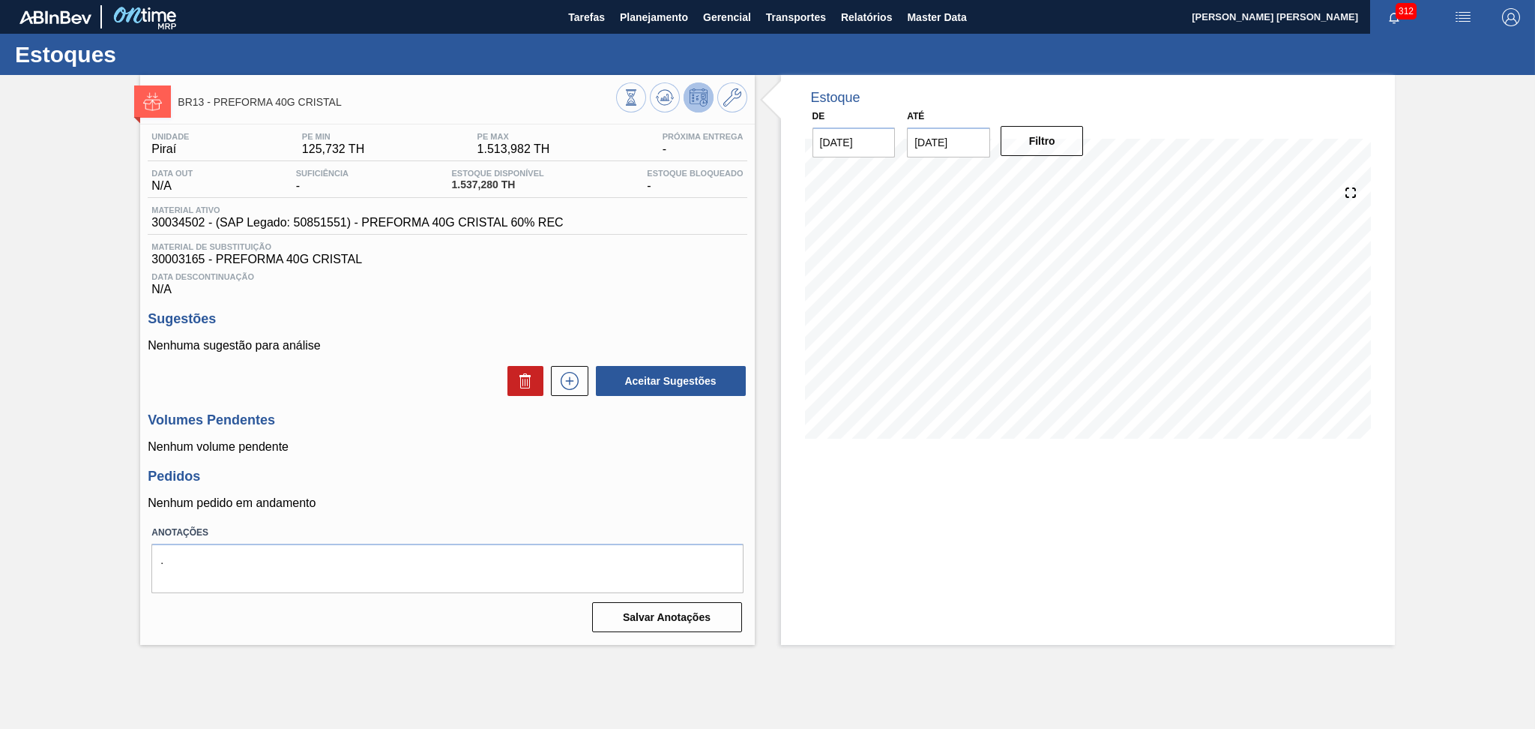
click at [546, 317] on h3 "Sugestões" at bounding box center [447, 319] width 599 height 16
click at [447, 445] on p "Nenhum volume pendente" at bounding box center [447, 446] width 599 height 13
click at [351, 482] on h3 "Pedidos" at bounding box center [447, 476] width 599 height 16
click at [190, 227] on span "30003127 - (SAP Legado: 50270223) - PREFORMA 42,6G VERDE" at bounding box center [330, 222] width 358 height 13
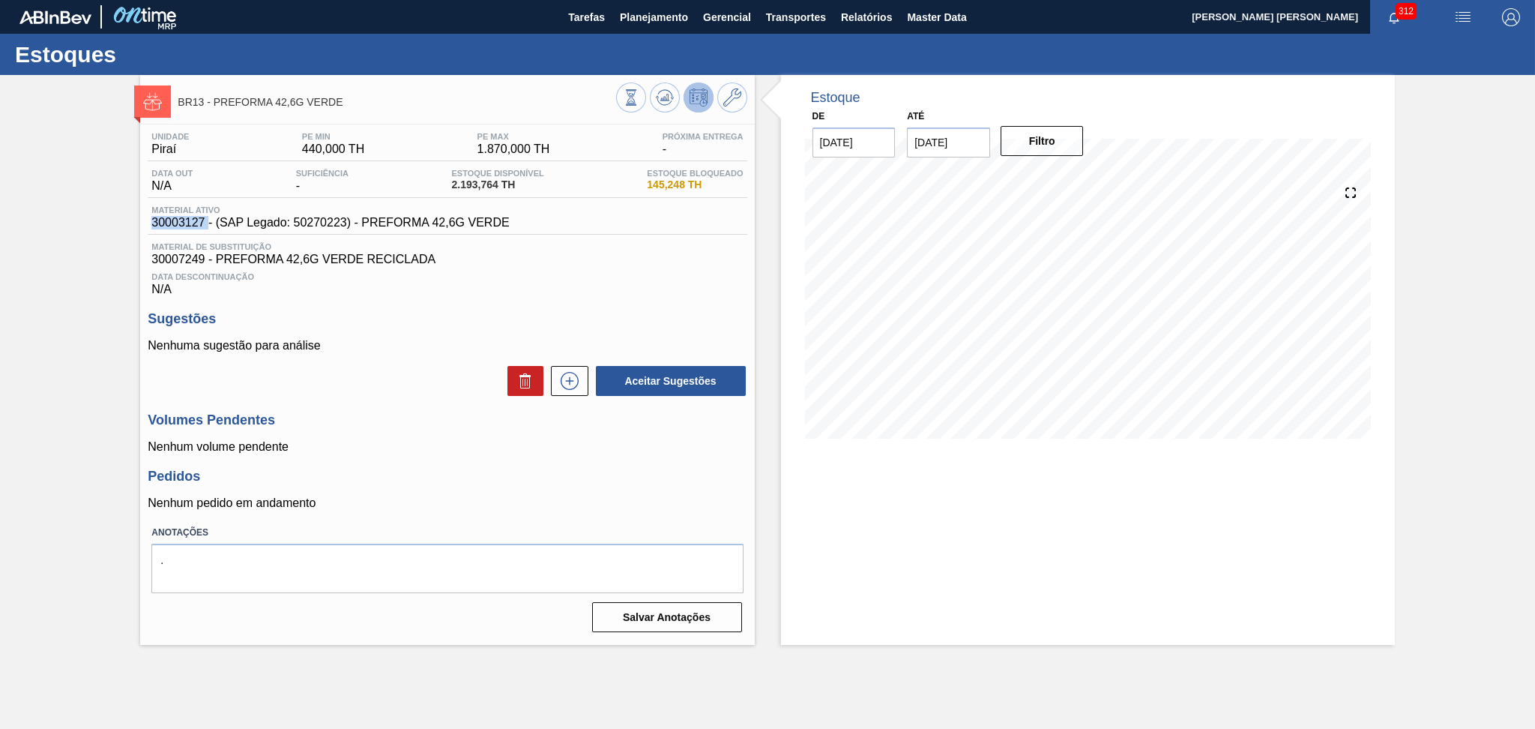
copy span "30003127"
click at [411, 379] on div "Aceitar Sugestões" at bounding box center [447, 380] width 599 height 33
drag, startPoint x: 444, startPoint y: 198, endPoint x: 350, endPoint y: 390, distance: 213.9
click at [350, 390] on div "Aceitar Sugestões" at bounding box center [447, 380] width 599 height 33
